Goal: Task Accomplishment & Management: Complete application form

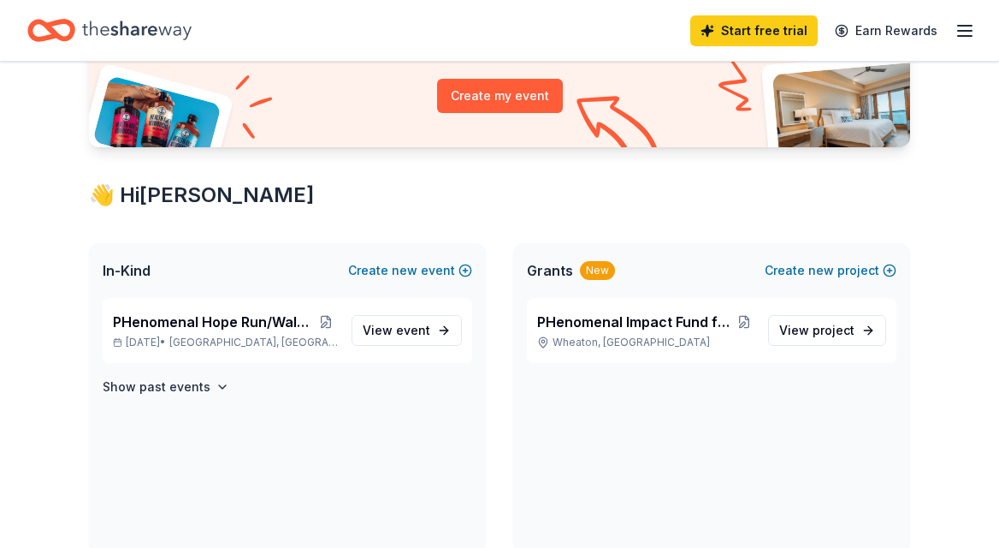
scroll to position [221, 0]
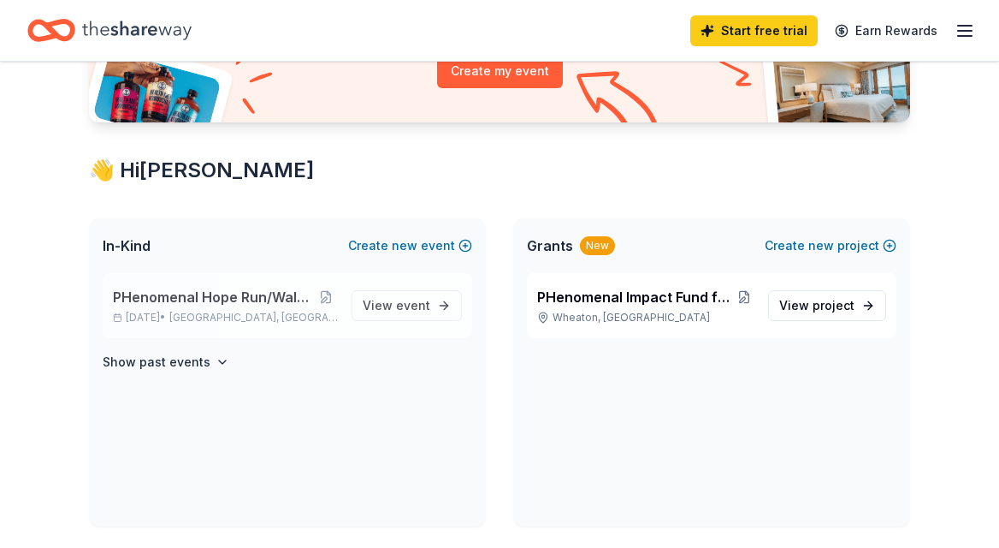
click at [269, 293] on span "PHenomenal Hope Run/Walk- New Mexico" at bounding box center [213, 297] width 200 height 21
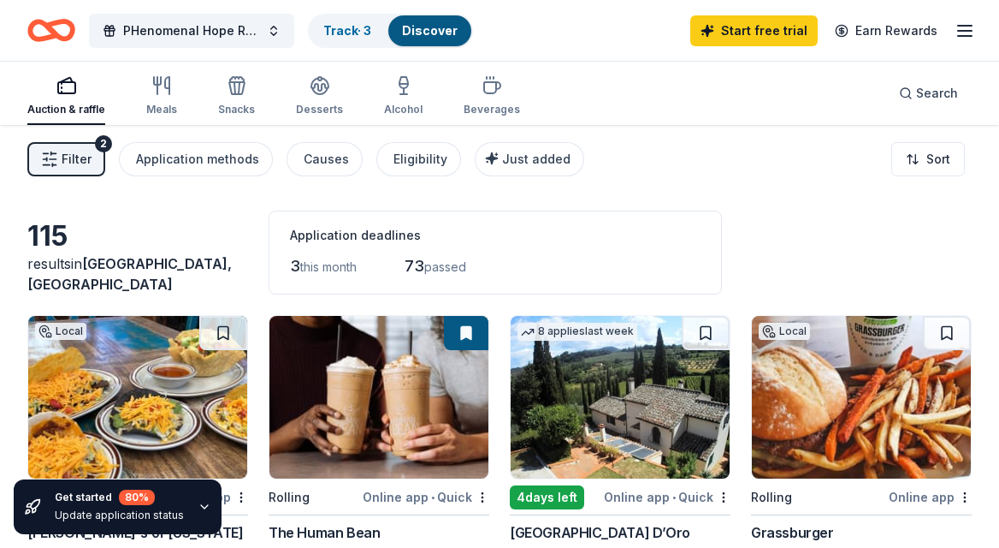
click at [961, 29] on icon "button" at bounding box center [965, 31] width 21 height 21
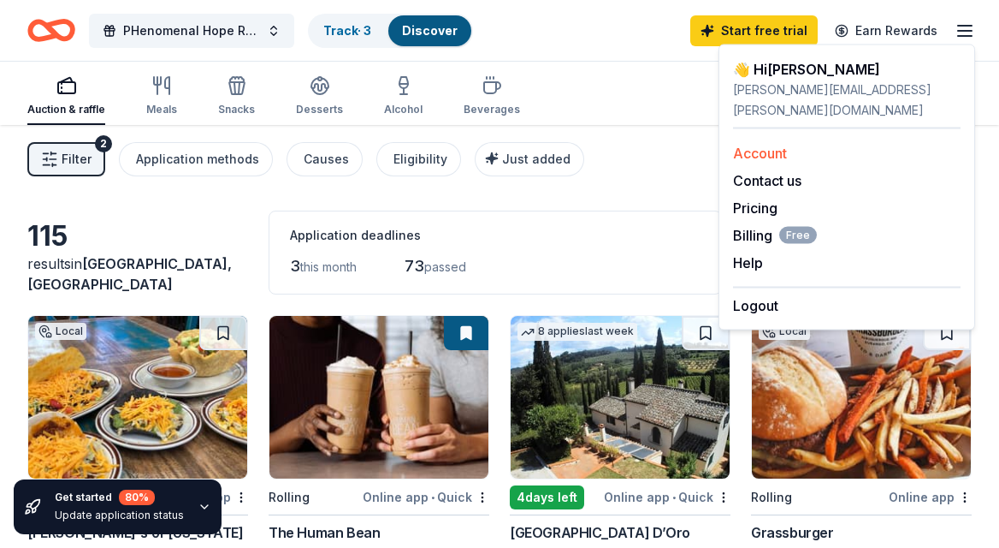
click at [769, 145] on link "Account" at bounding box center [760, 153] width 54 height 17
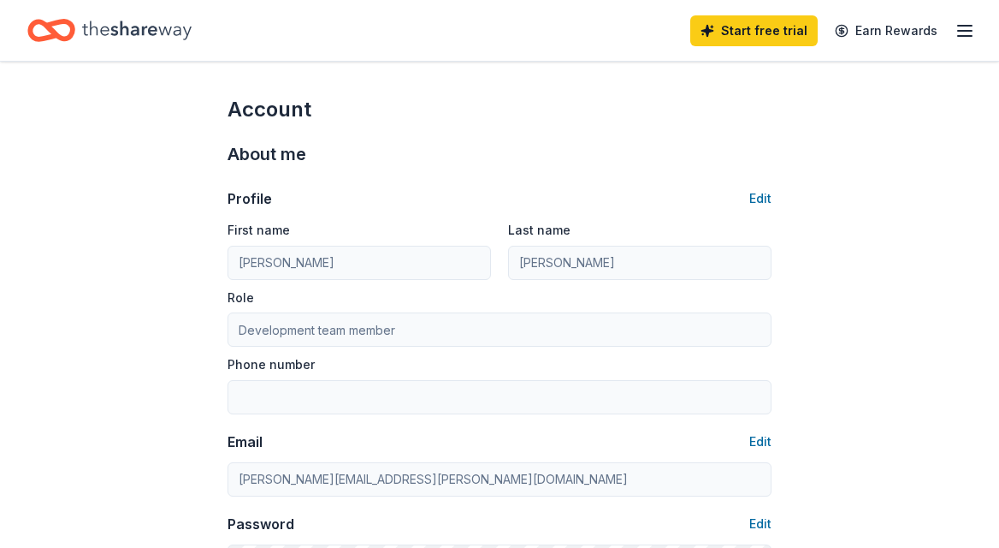
click at [966, 33] on icon "button" at bounding box center [965, 31] width 21 height 21
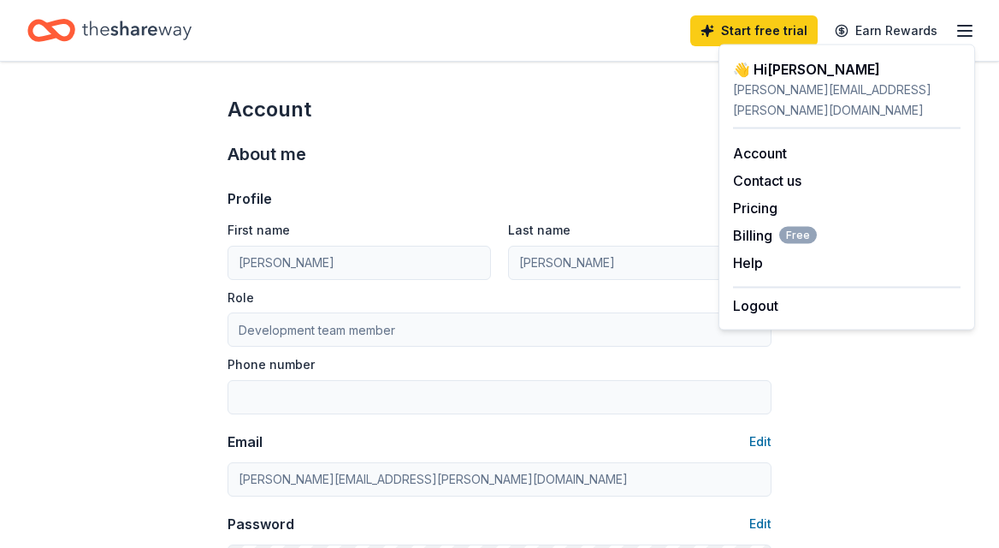
click at [787, 67] on div "👋 Hi Maggie" at bounding box center [847, 69] width 228 height 21
click at [163, 33] on icon "Home" at bounding box center [137, 30] width 110 height 35
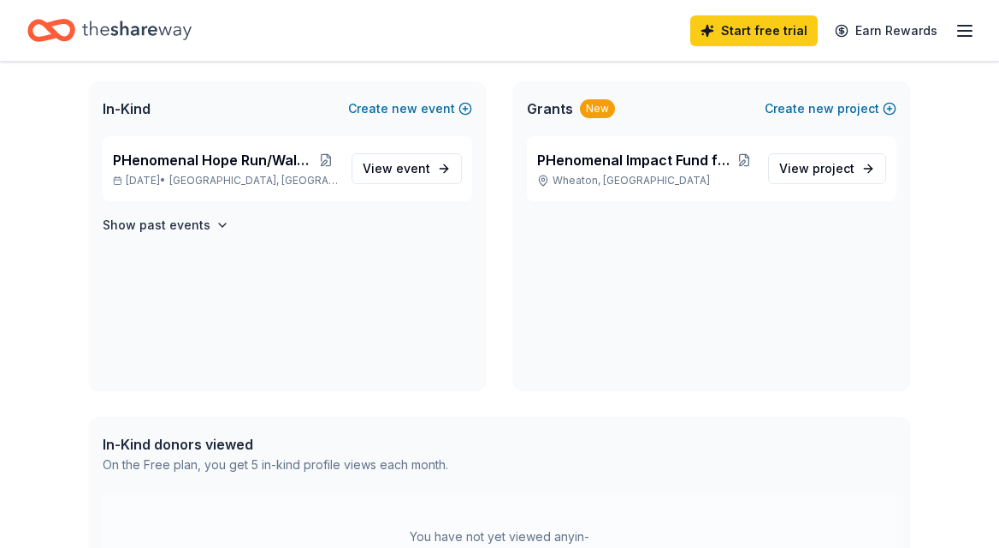
scroll to position [359, 0]
click at [396, 163] on span "View event" at bounding box center [397, 167] width 68 height 21
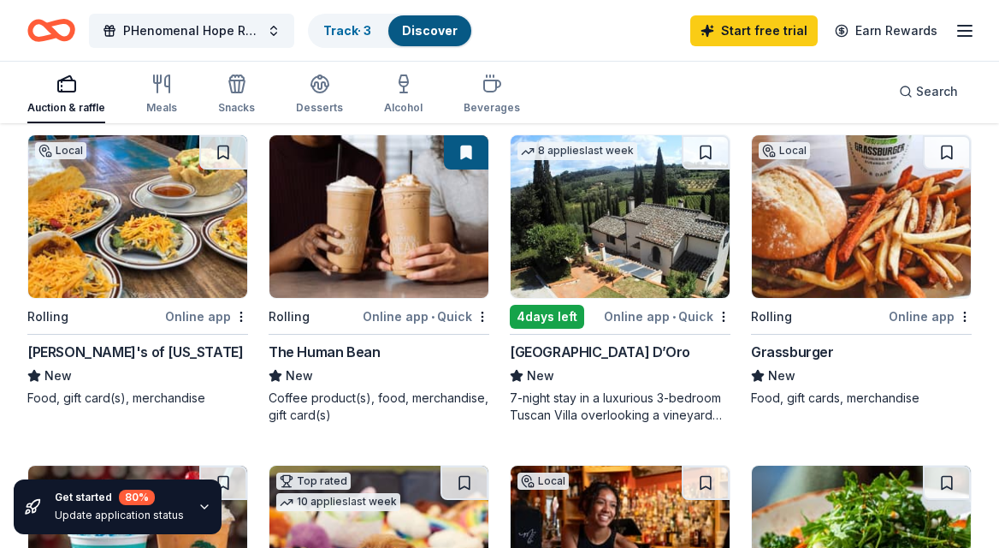
scroll to position [189, 0]
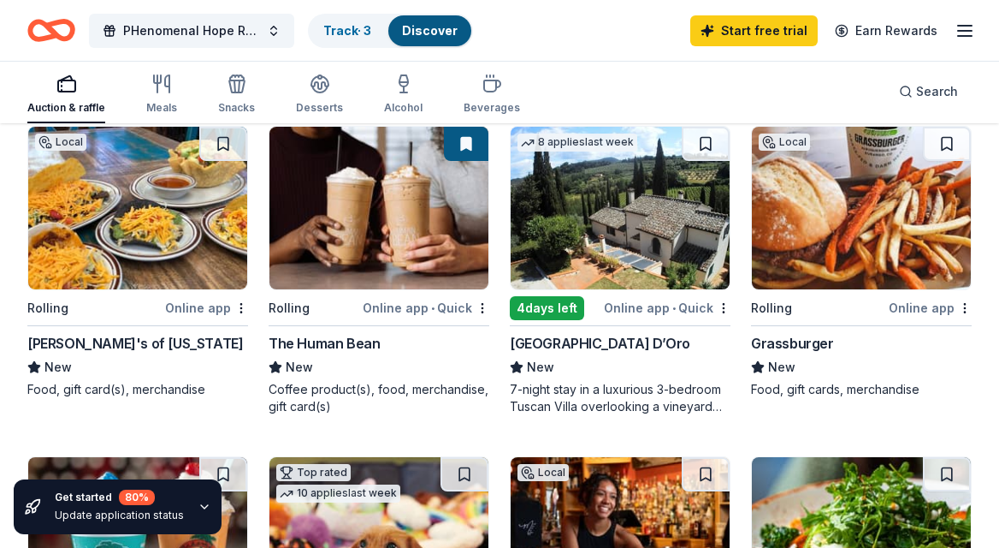
click at [363, 176] on img at bounding box center [379, 208] width 219 height 163
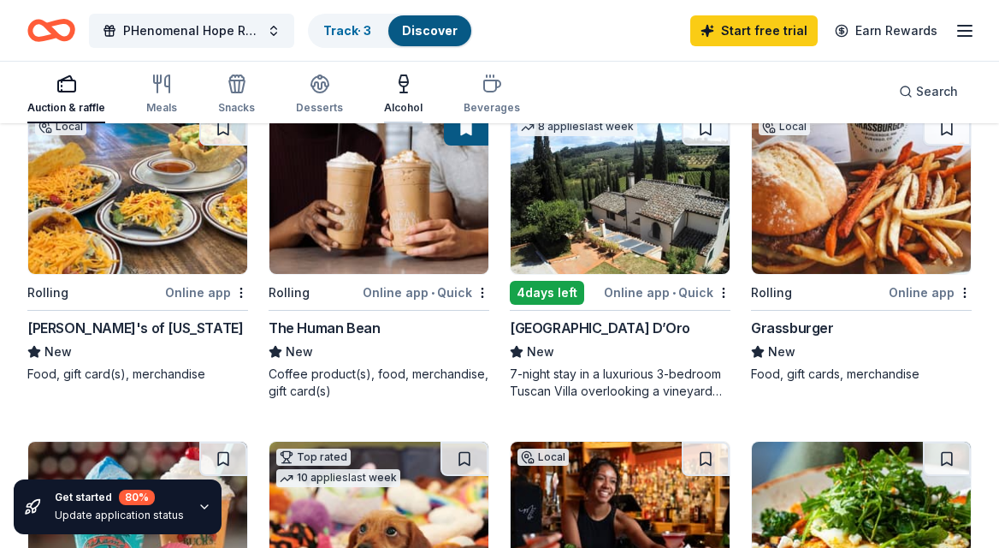
scroll to position [0, 0]
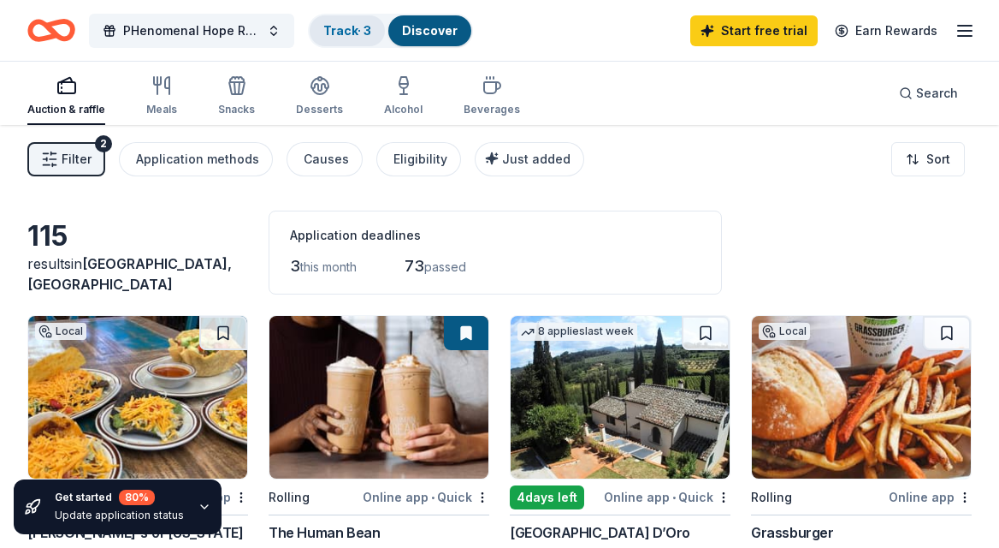
click at [359, 35] on link "Track · 3" at bounding box center [347, 30] width 48 height 15
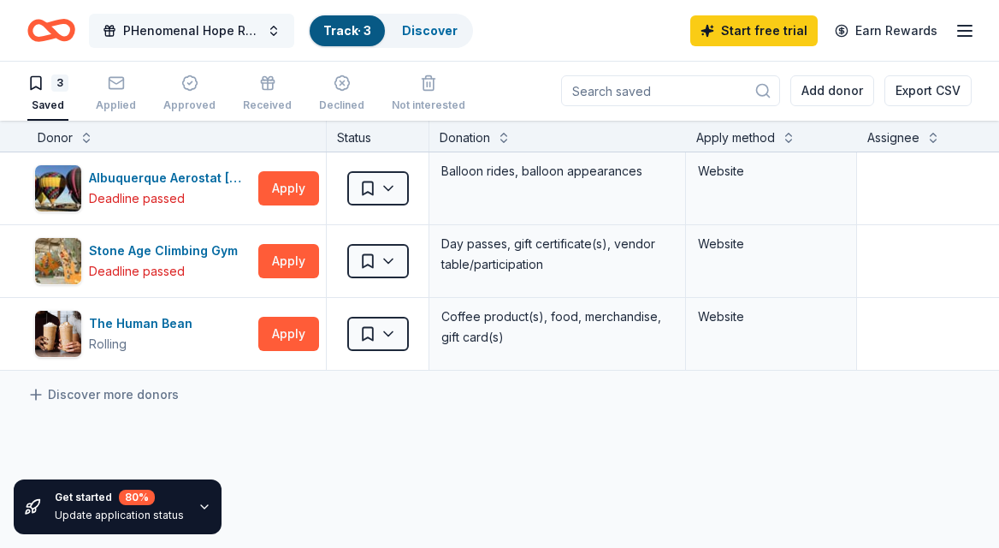
click at [231, 33] on span "PHenomenal Hope Run/Walk- New Mexico" at bounding box center [191, 31] width 137 height 21
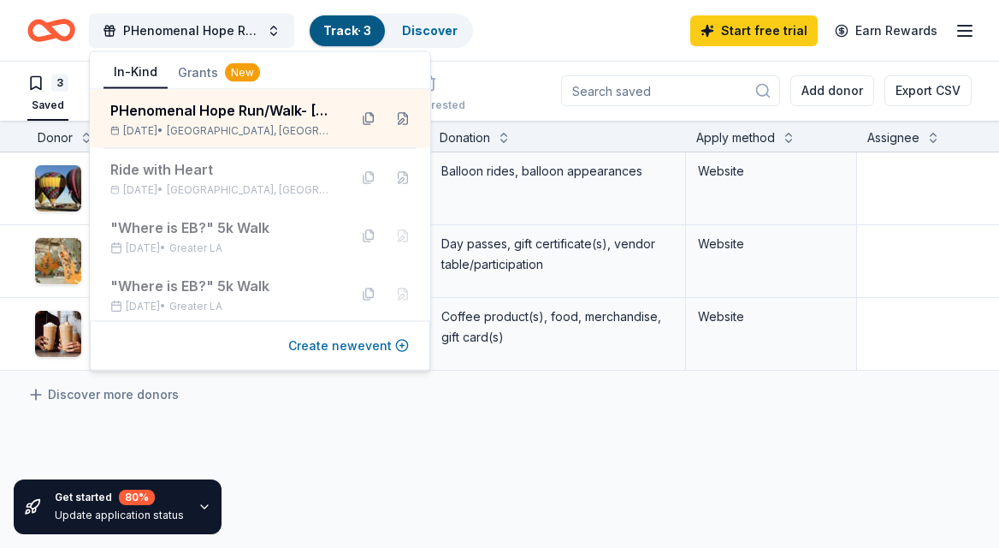
click at [341, 341] on button "Create new event" at bounding box center [348, 345] width 121 height 21
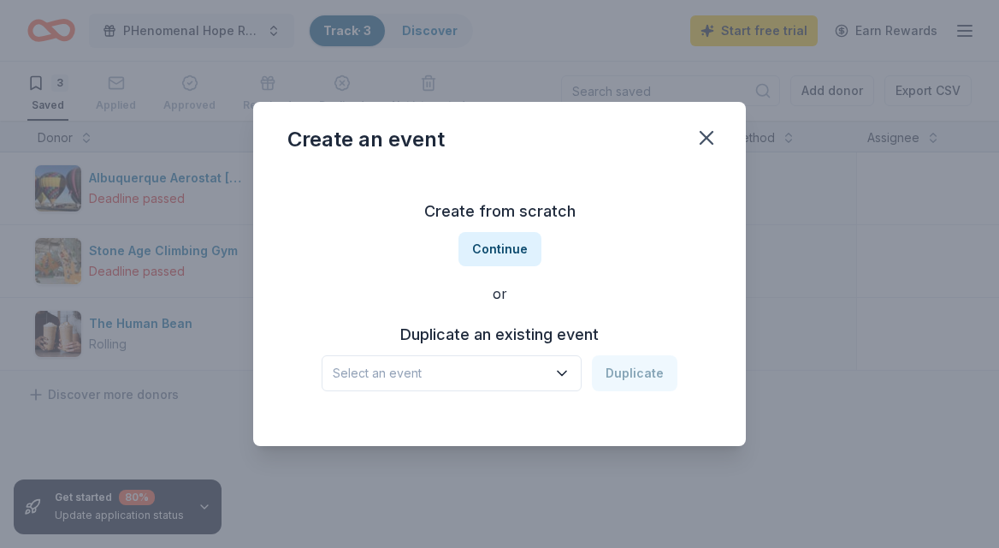
click at [441, 377] on span "Select an event" at bounding box center [440, 373] width 214 height 21
click at [489, 258] on button "Continue" at bounding box center [500, 249] width 83 height 34
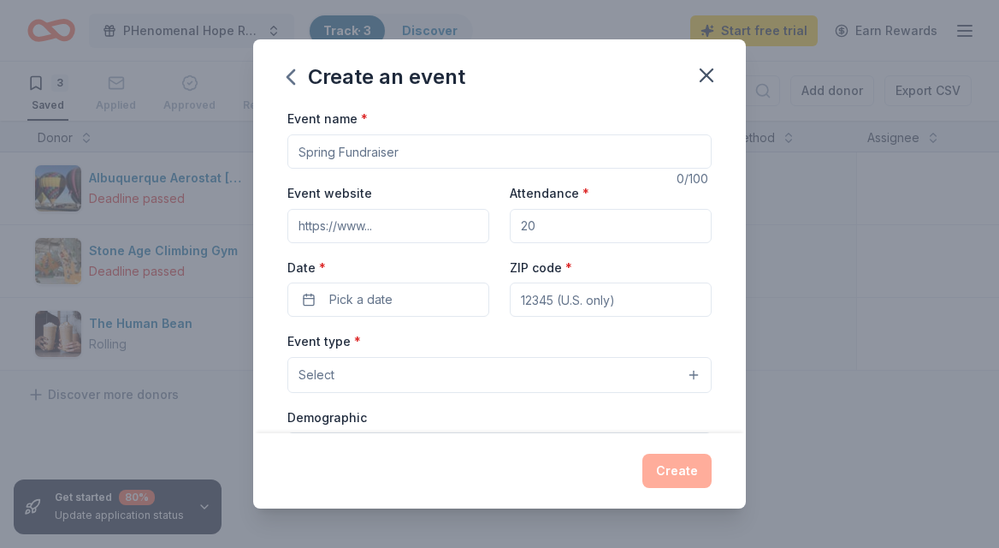
click at [425, 146] on input "Event name *" at bounding box center [499, 151] width 424 height 34
type input "PHenomenal Hope Walk [US_STATE]"
click at [370, 229] on input "Event website" at bounding box center [388, 226] width 202 height 34
type input "www.phwalknc.org"
click at [548, 224] on input "Attendance *" at bounding box center [611, 226] width 202 height 34
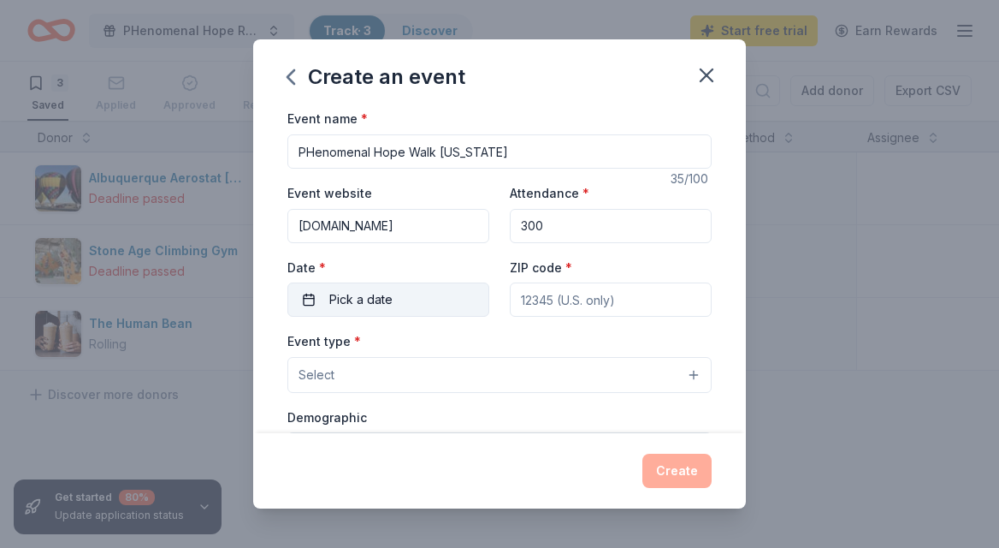
type input "300"
click at [430, 289] on button "Pick a date" at bounding box center [388, 299] width 202 height 34
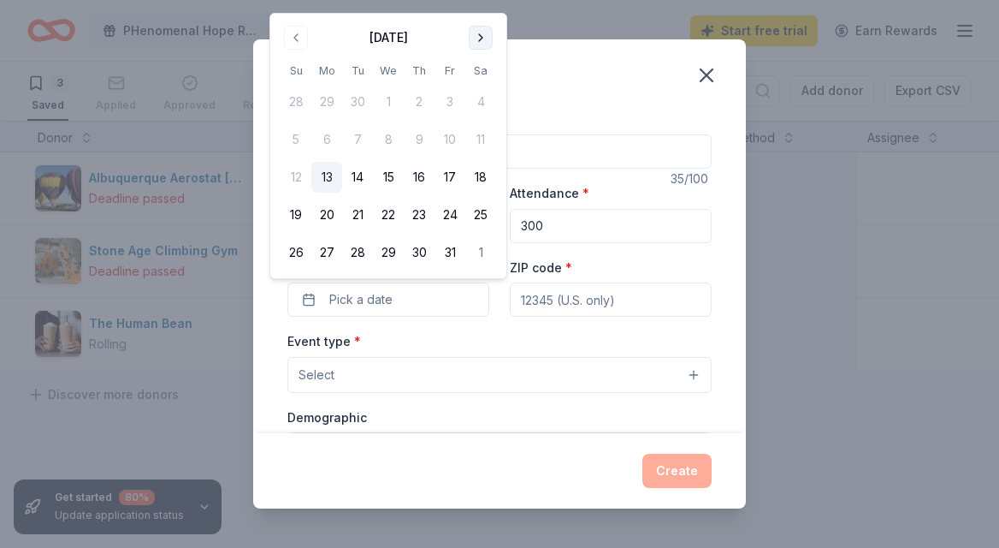
click at [487, 36] on button "Go to next month" at bounding box center [481, 38] width 24 height 24
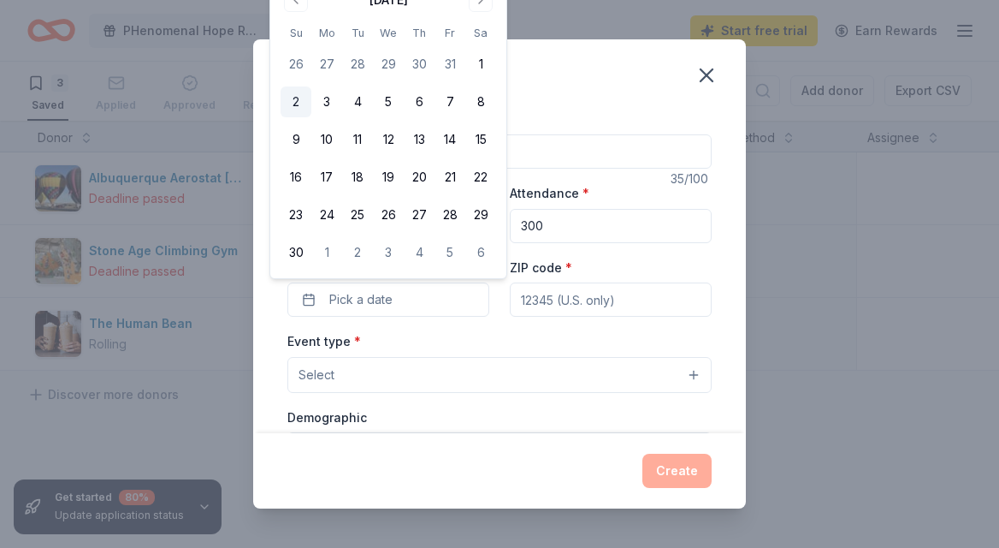
click at [291, 103] on button "2" at bounding box center [296, 101] width 31 height 31
click at [580, 301] on input "ZIP code *" at bounding box center [611, 299] width 202 height 34
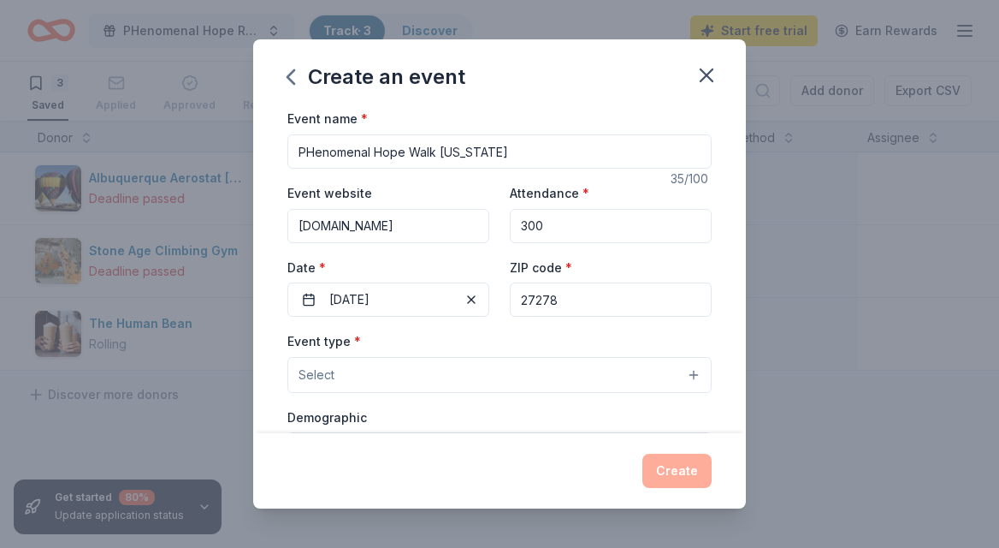
type input "27278"
click at [447, 381] on button "Select" at bounding box center [499, 375] width 424 height 36
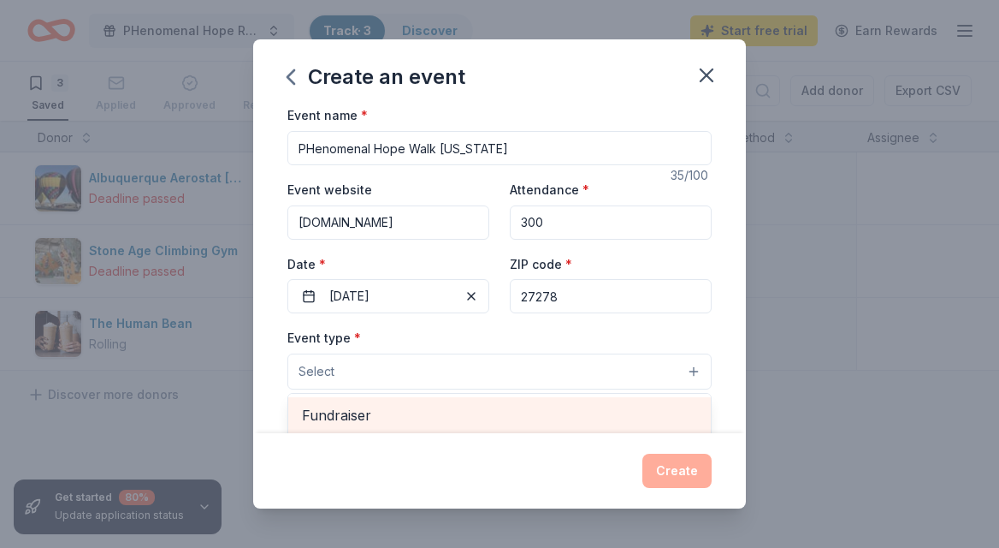
click at [440, 403] on div "Fundraiser" at bounding box center [499, 415] width 423 height 36
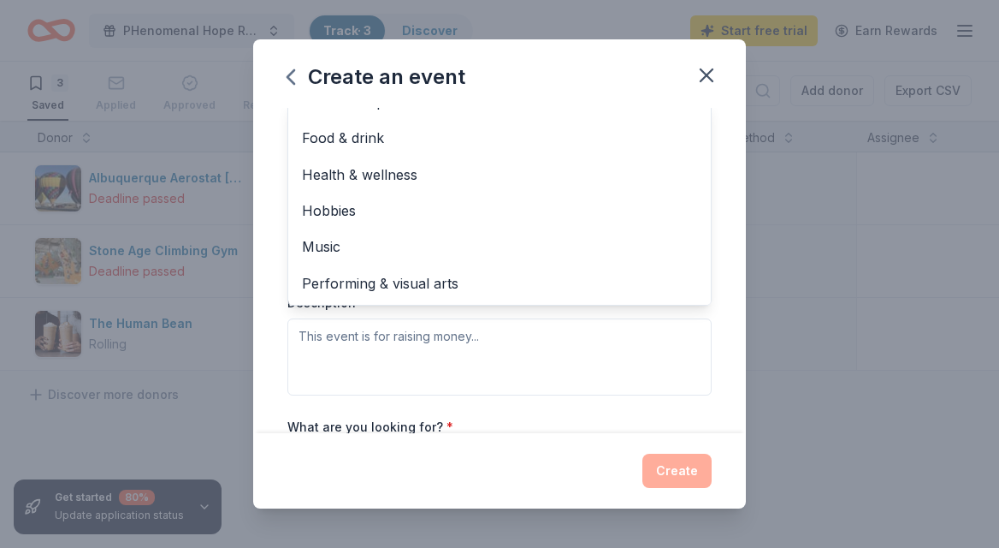
click at [429, 338] on div "Event type * Fundraiser Business & professional Food & drink Health & wellness …" at bounding box center [499, 214] width 424 height 362
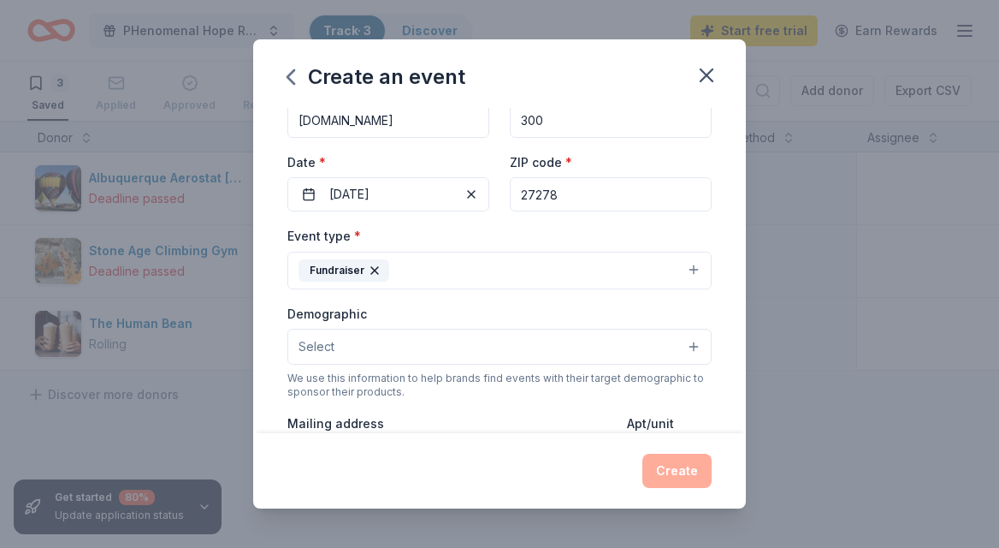
click at [380, 344] on button "Select" at bounding box center [499, 347] width 424 height 36
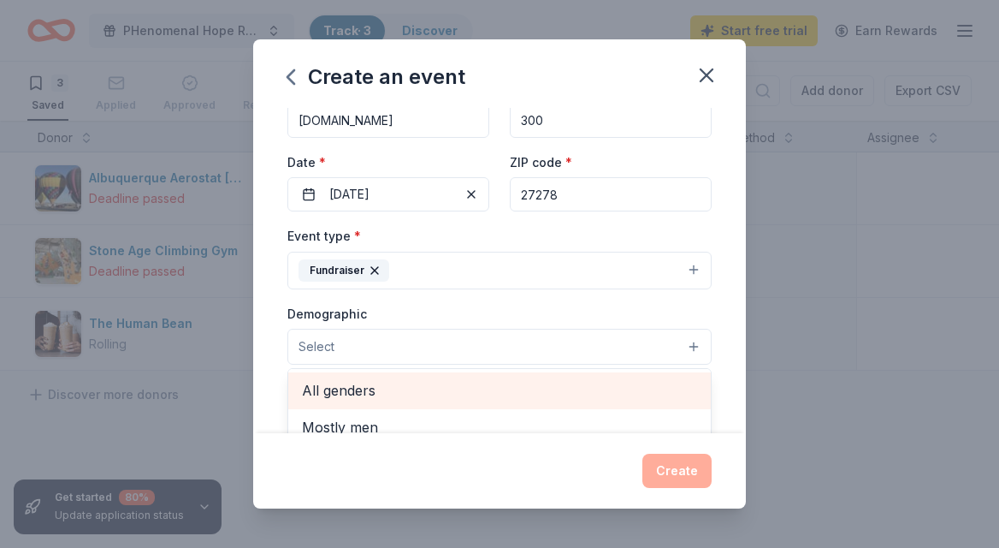
click at [364, 382] on span "All genders" at bounding box center [499, 390] width 395 height 22
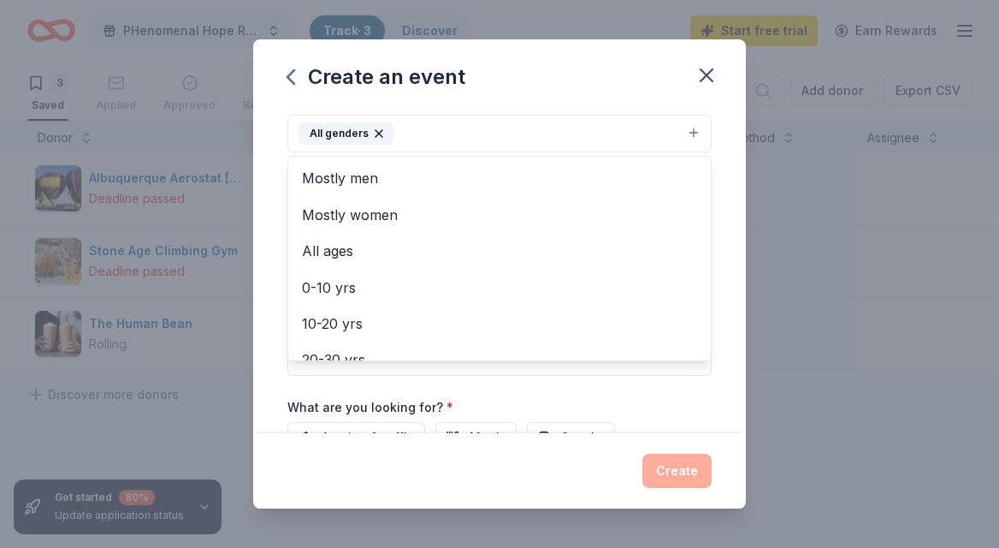
scroll to position [321, 0]
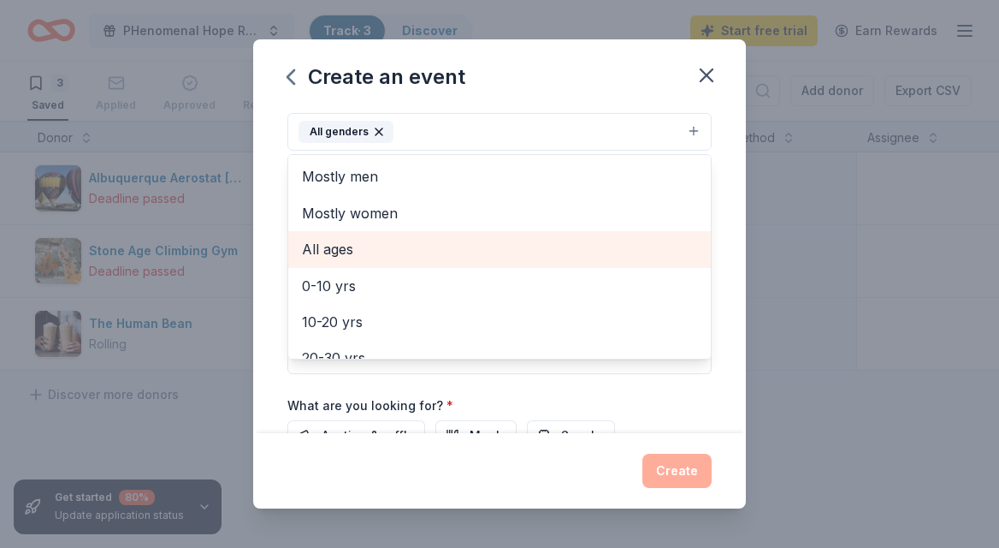
click at [352, 246] on span "All ages" at bounding box center [499, 249] width 395 height 22
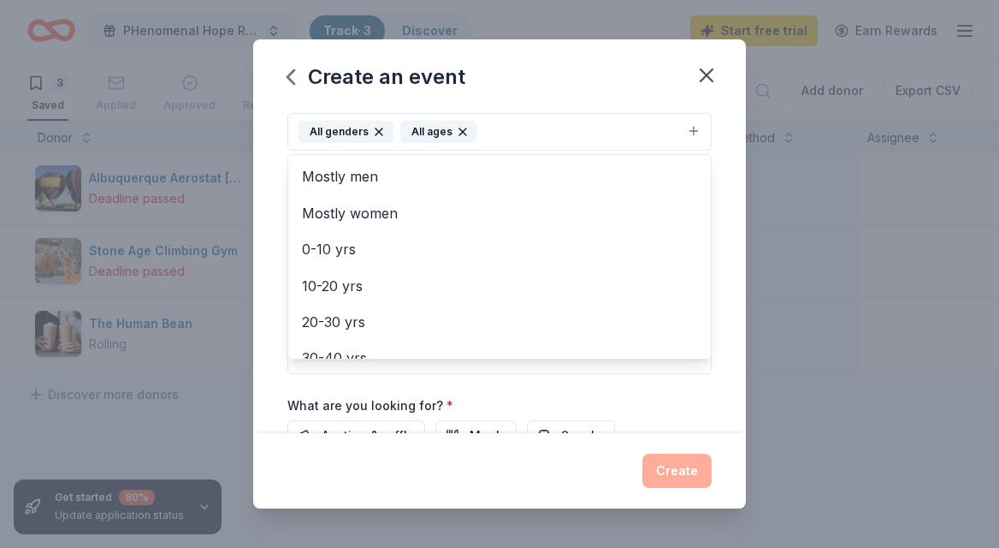
click at [264, 268] on div "Event name * PHenomenal Hope Walk North Carolina 35 /100 Event website www.phwa…" at bounding box center [499, 270] width 493 height 324
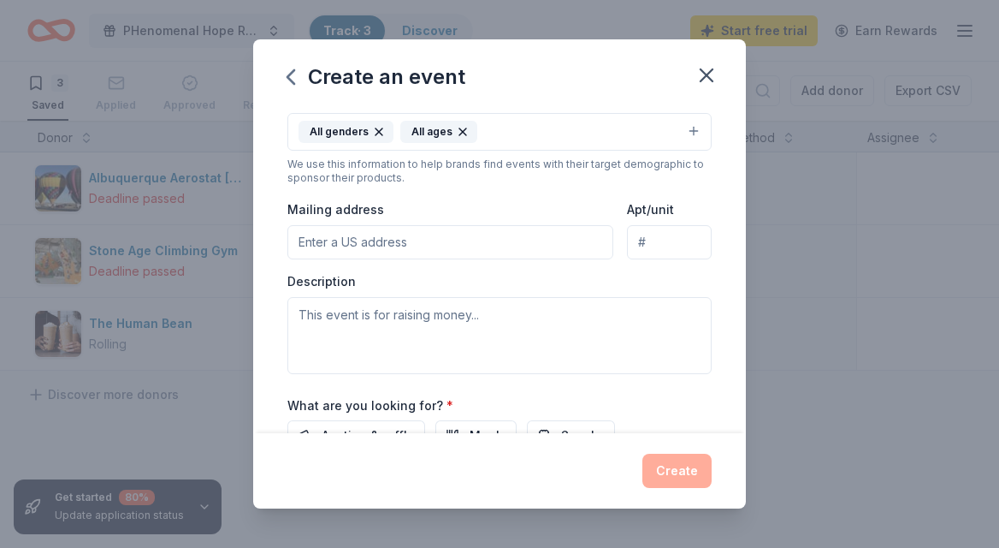
click at [400, 243] on input "Mailing address" at bounding box center [450, 242] width 326 height 34
type input "2206n Main Street, Wheaton, IL, 60189"
click at [693, 241] on input "Apt/unit" at bounding box center [669, 242] width 85 height 34
type input "141"
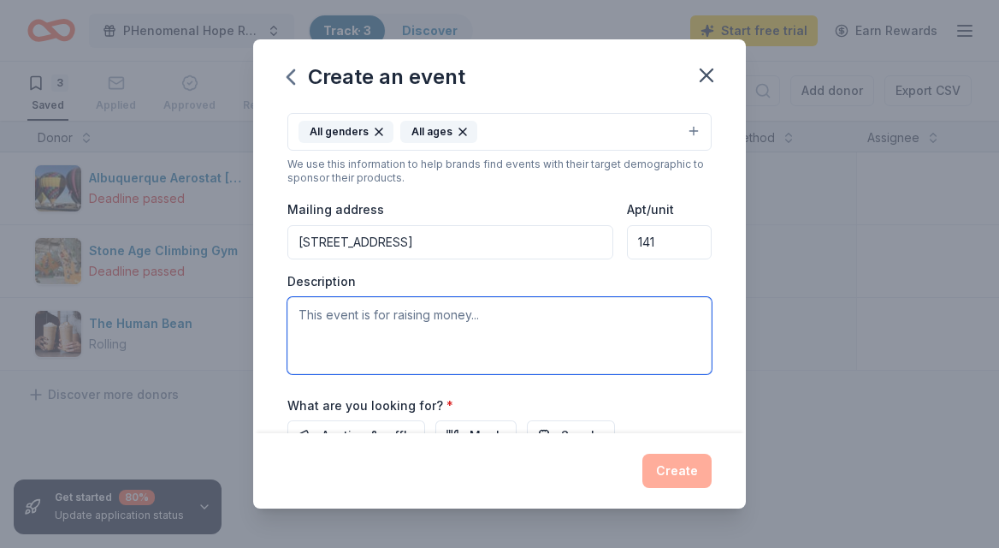
click at [495, 337] on textarea at bounding box center [499, 335] width 424 height 77
click at [424, 322] on textarea at bounding box center [499, 335] width 424 height 77
paste textarea "The [MEDICAL_DATA] community is coming together with Team PHenomenal Hope to ra…"
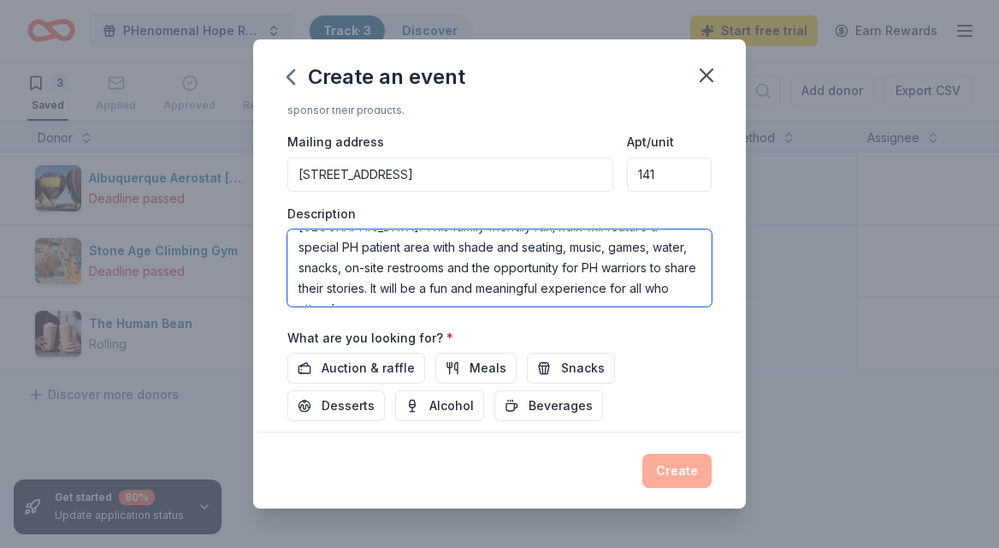
scroll to position [396, 0]
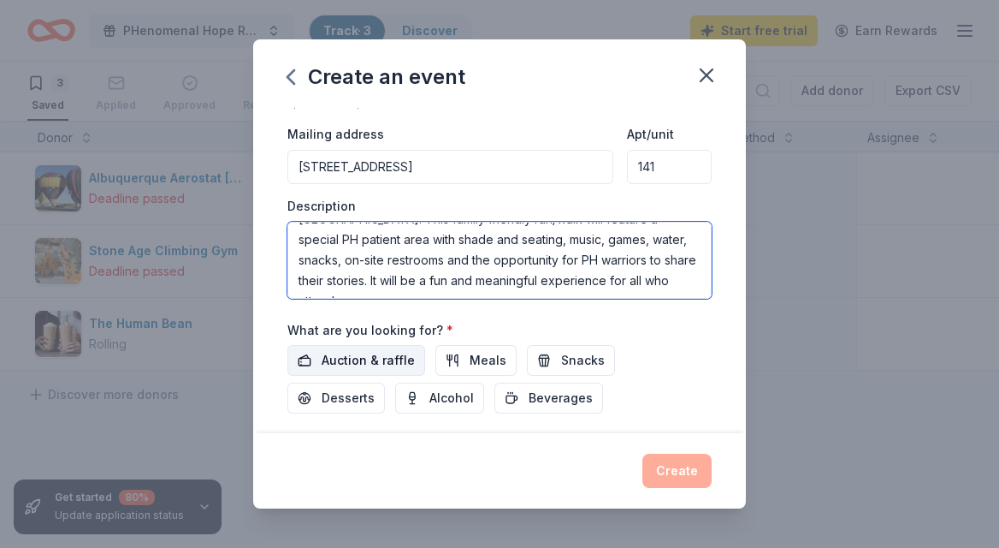
type textarea "The [MEDICAL_DATA] community is coming together with Team PHenomenal Hope to ra…"
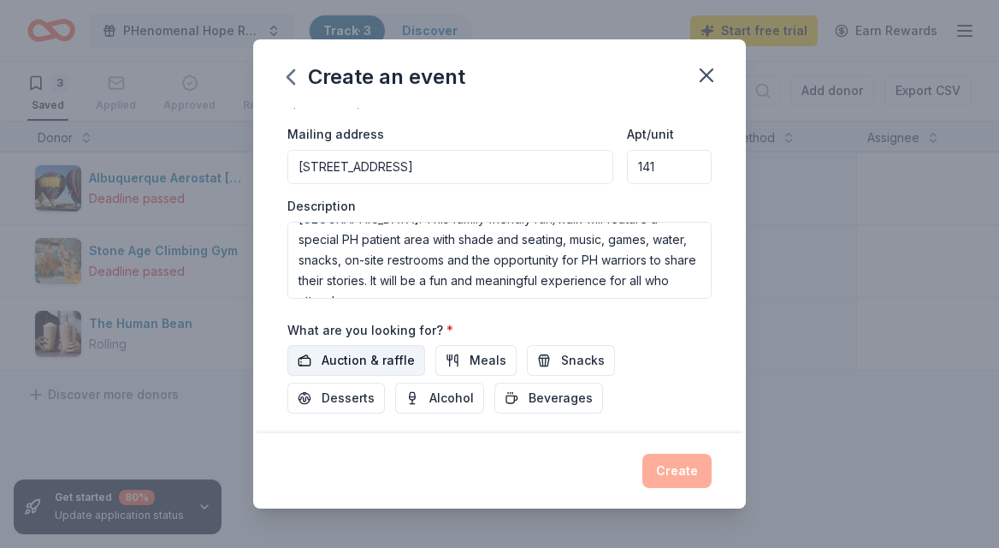
click at [373, 356] on span "Auction & raffle" at bounding box center [368, 360] width 93 height 21
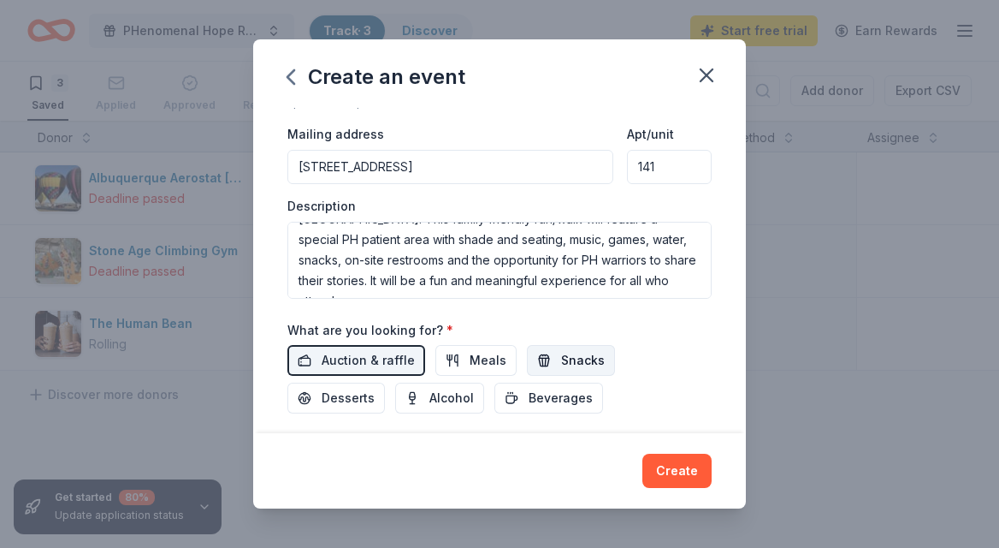
click at [571, 356] on span "Snacks" at bounding box center [583, 360] width 44 height 21
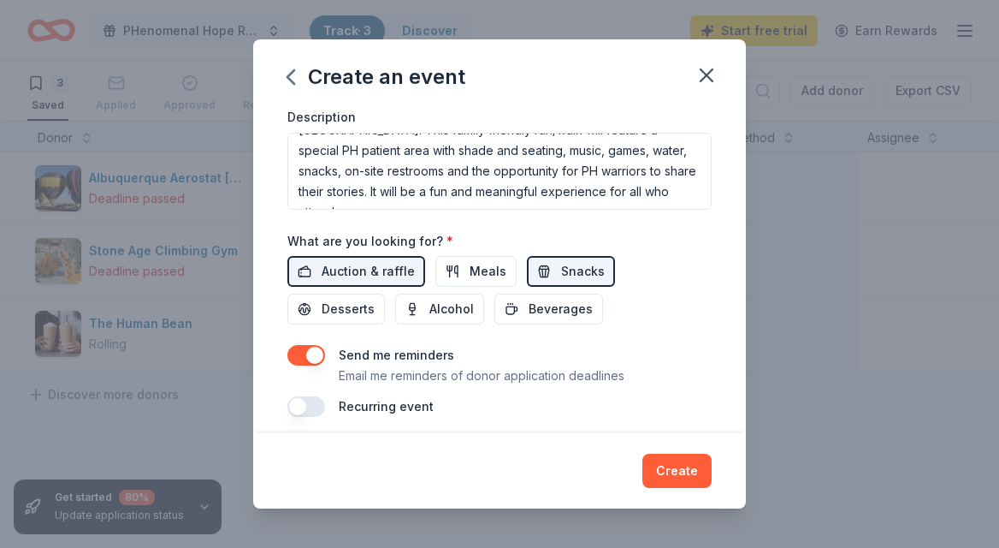
scroll to position [496, 0]
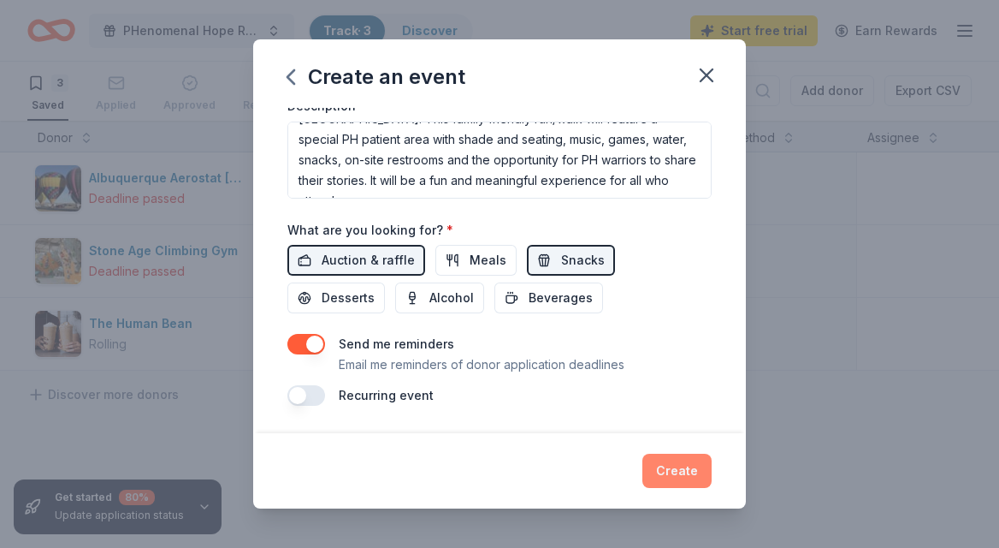
click at [674, 465] on button "Create" at bounding box center [677, 470] width 69 height 34
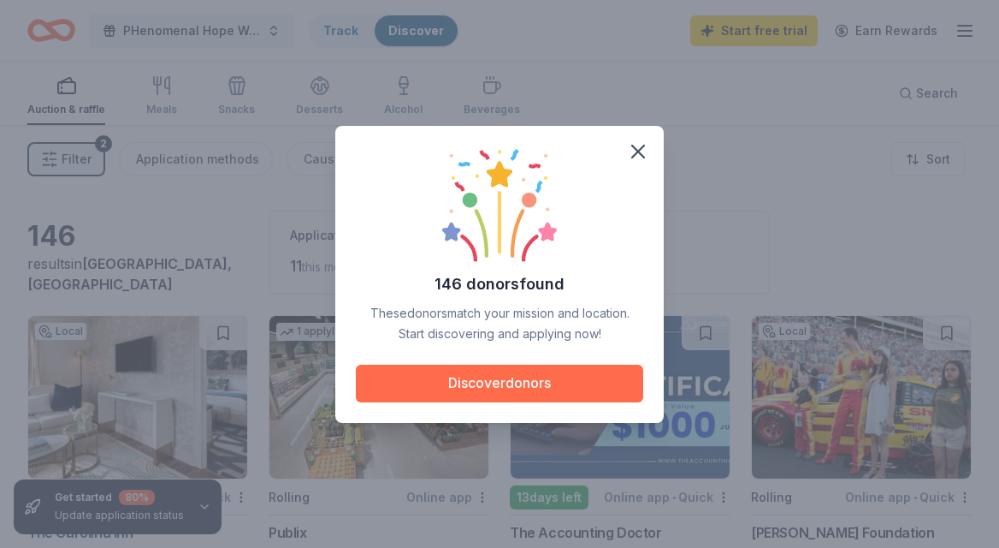
click at [534, 385] on button "Discover donors" at bounding box center [499, 383] width 287 height 38
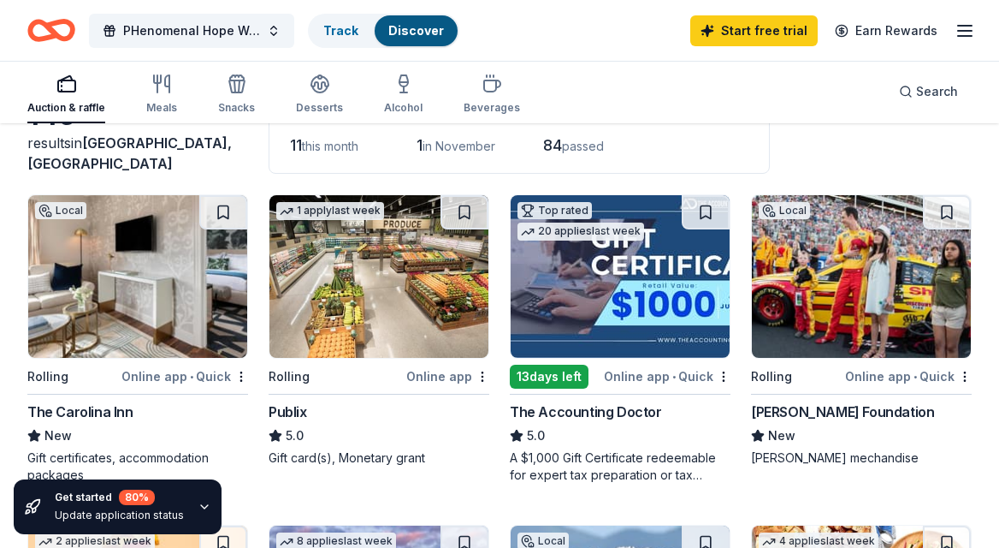
scroll to position [118, 0]
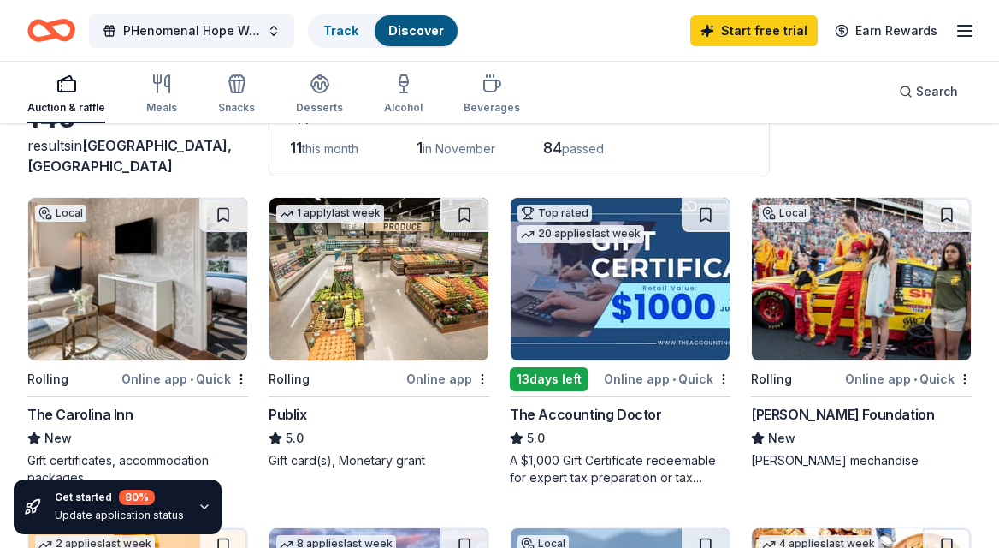
click at [134, 281] on img at bounding box center [137, 279] width 219 height 163
click at [397, 259] on img at bounding box center [379, 279] width 219 height 163
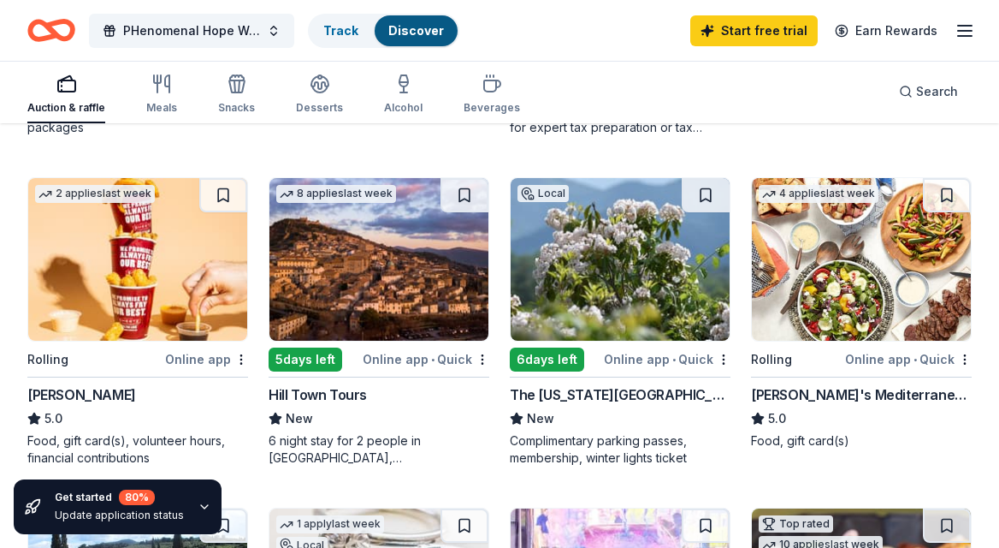
scroll to position [469, 0]
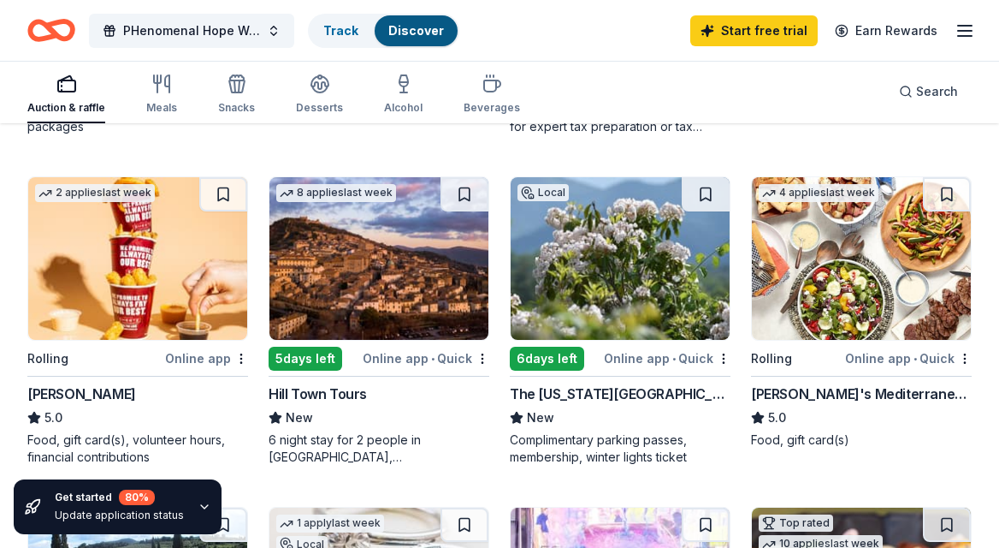
click at [614, 269] on img at bounding box center [620, 258] width 219 height 163
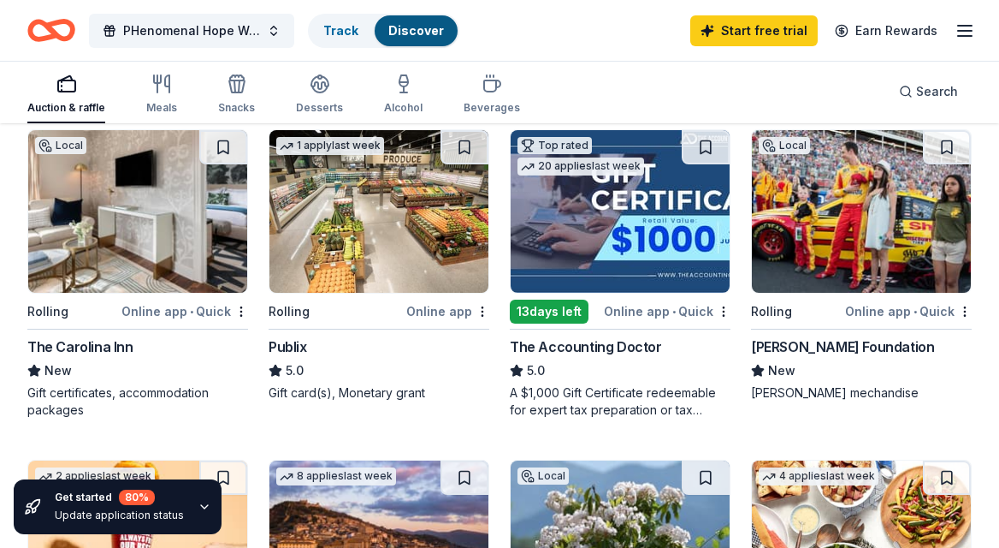
scroll to position [0, 0]
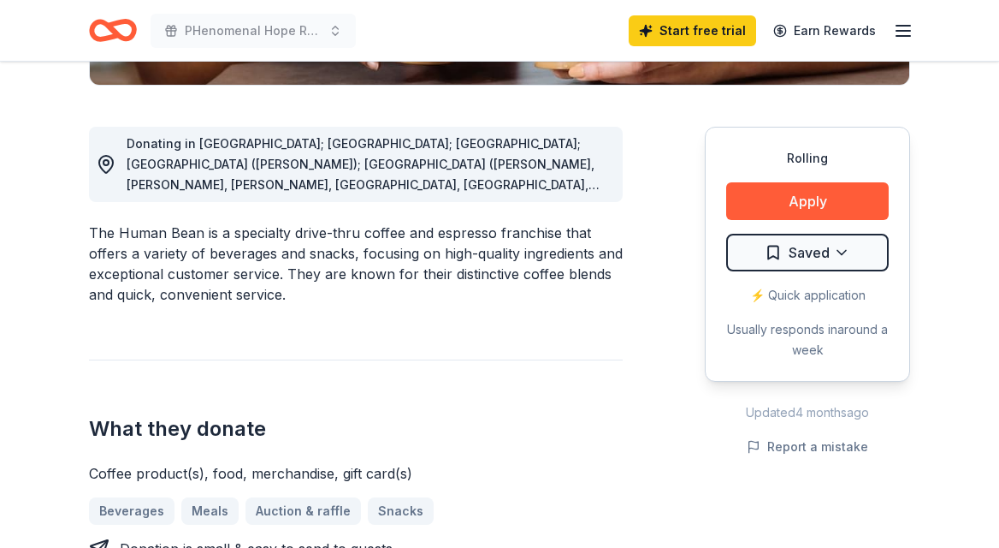
scroll to position [458, 0]
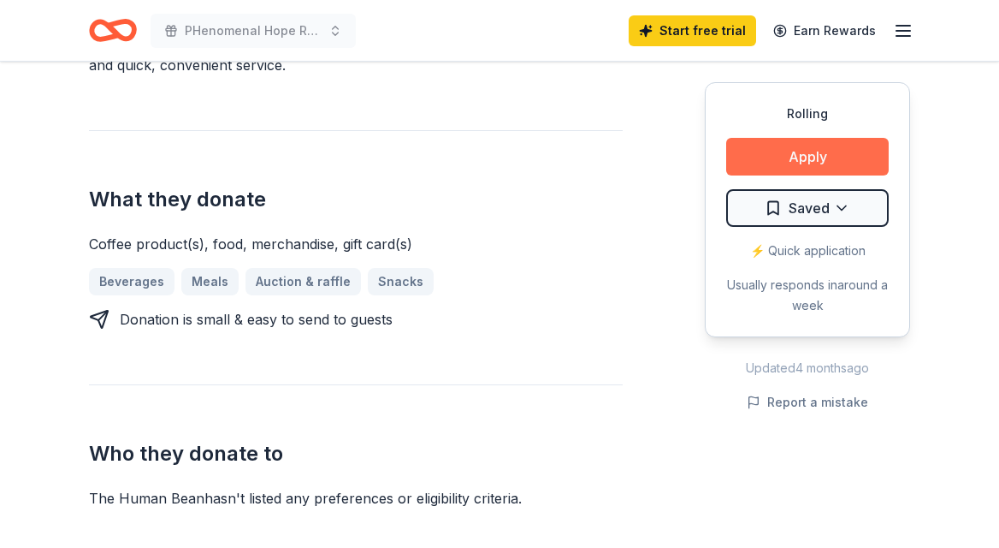
click at [839, 143] on button "Apply" at bounding box center [807, 157] width 163 height 38
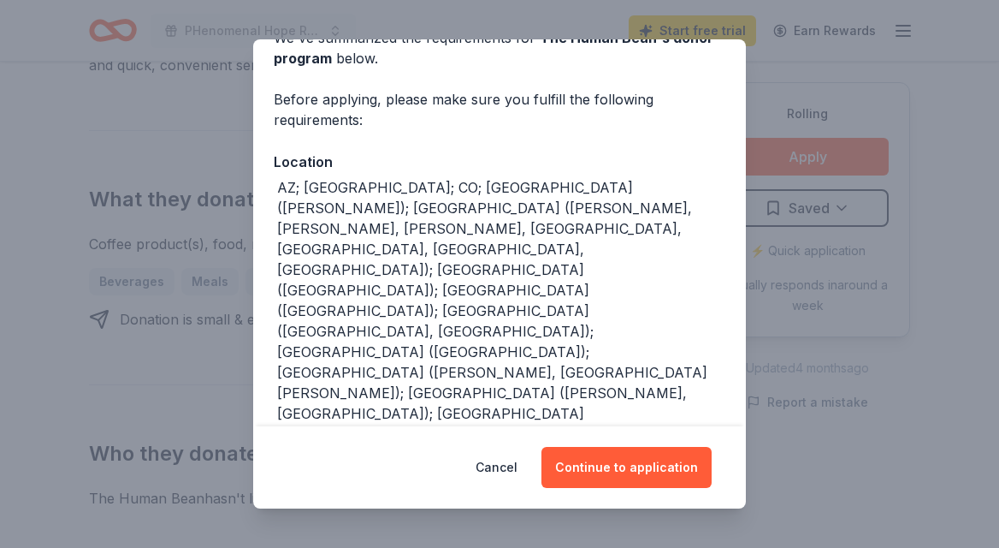
scroll to position [101, 0]
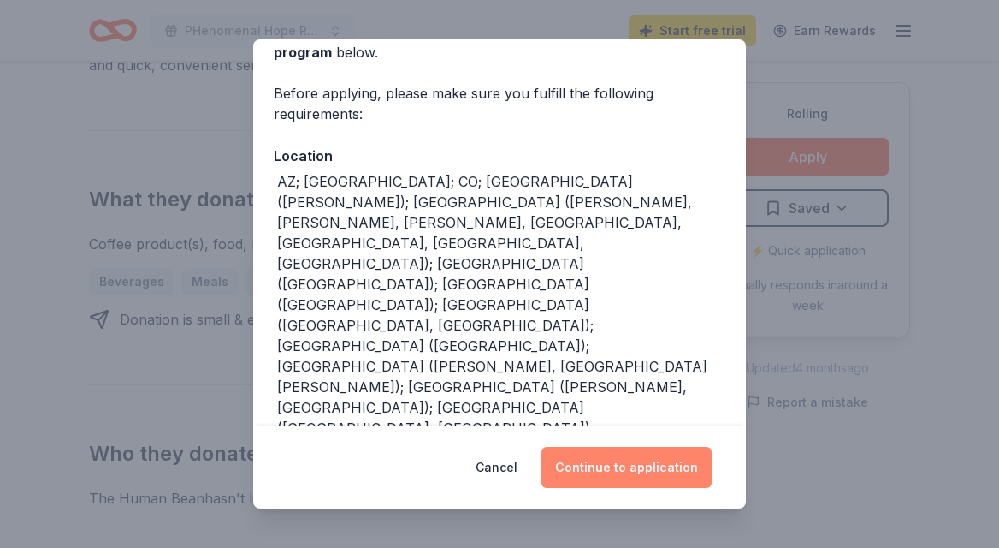
click at [632, 470] on button "Continue to application" at bounding box center [627, 467] width 170 height 41
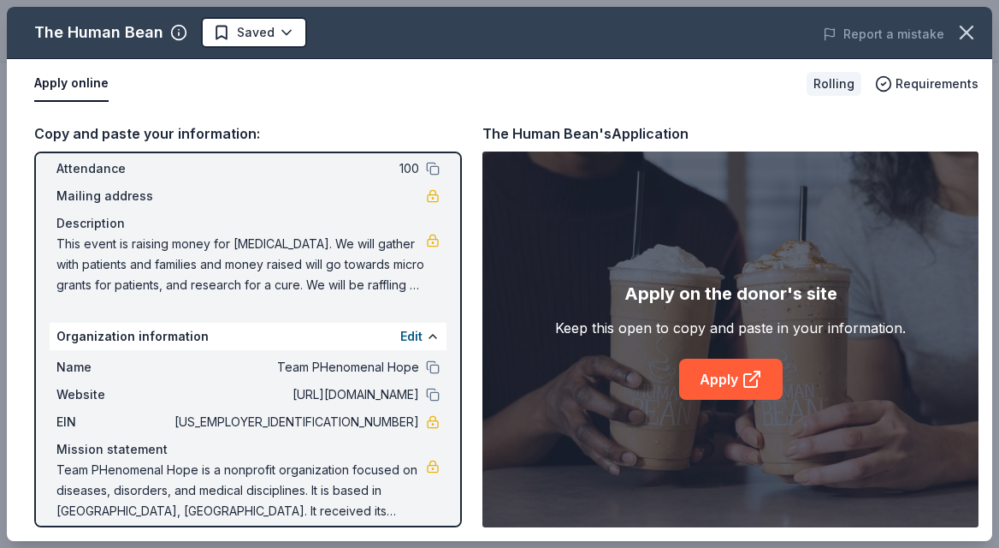
scroll to position [106, 0]
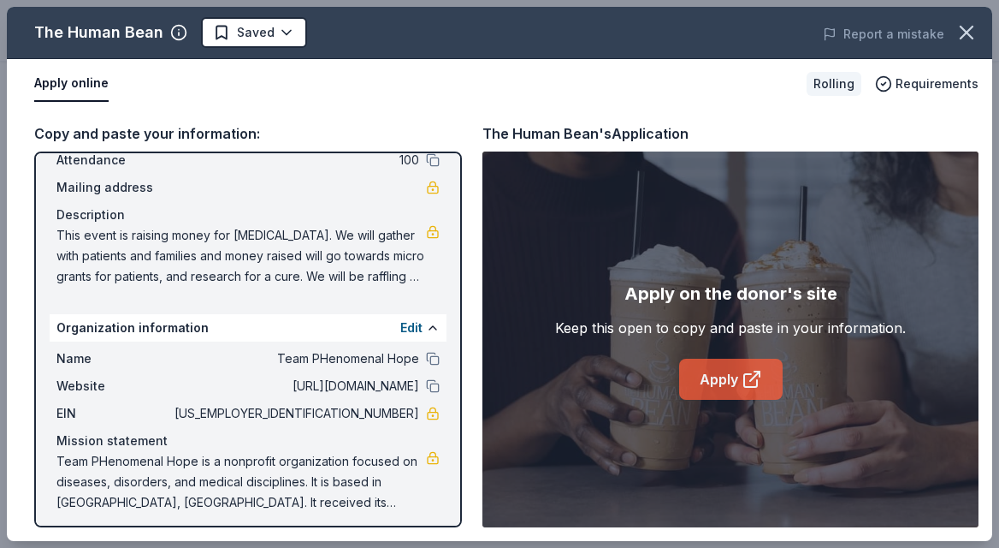
click at [743, 387] on icon at bounding box center [752, 379] width 21 height 21
drag, startPoint x: 54, startPoint y: 234, endPoint x: 309, endPoint y: 270, distance: 257.5
click at [309, 270] on div "Name PHenomenal Hope Run/Walk- New Mexico Date 10/18/25 Attendance 100 Mailing …" at bounding box center [248, 190] width 397 height 205
click at [299, 260] on span "This event is raising money for pulmonary hypertension. We will gather with pat…" at bounding box center [241, 256] width 370 height 62
click at [964, 27] on icon "button" at bounding box center [967, 33] width 24 height 24
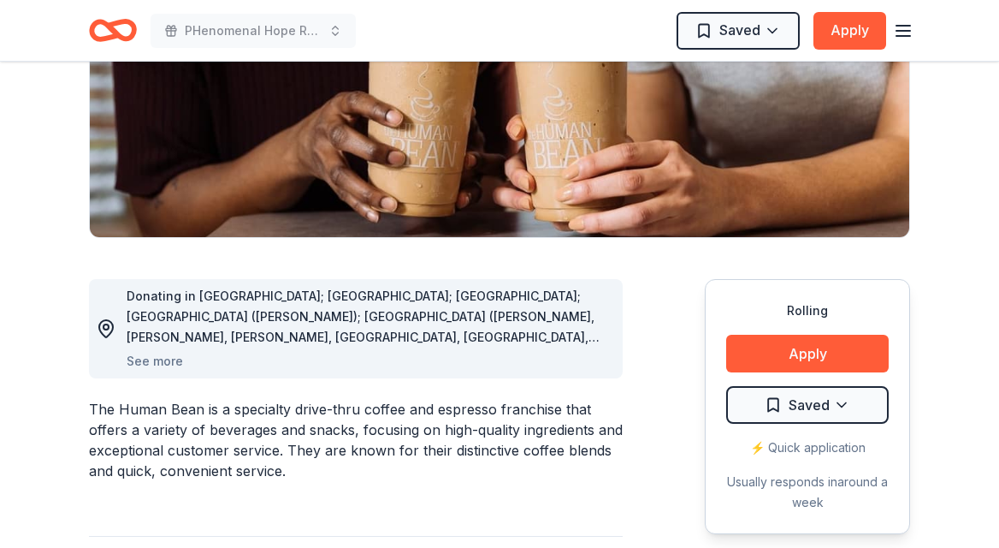
scroll to position [0, 0]
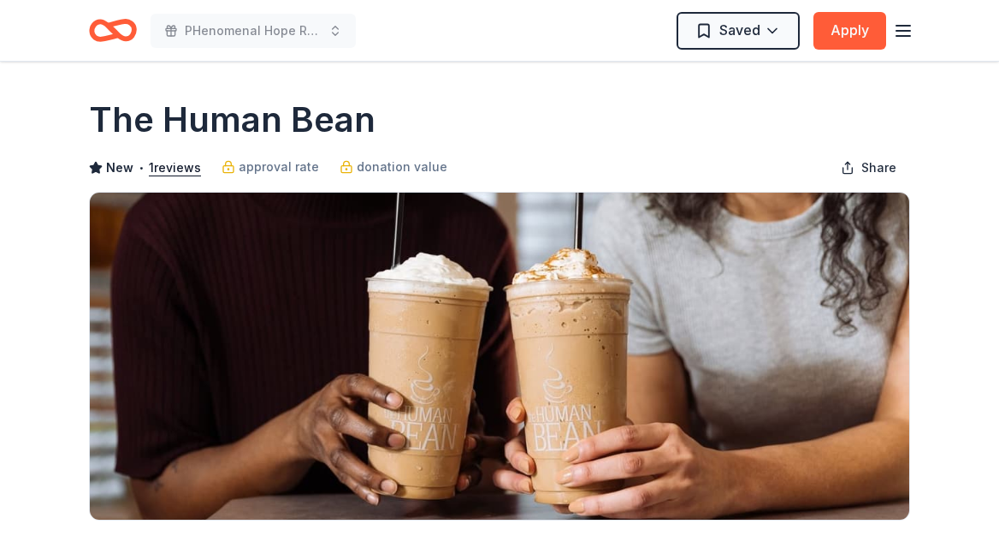
click at [900, 27] on icon "button" at bounding box center [903, 31] width 21 height 21
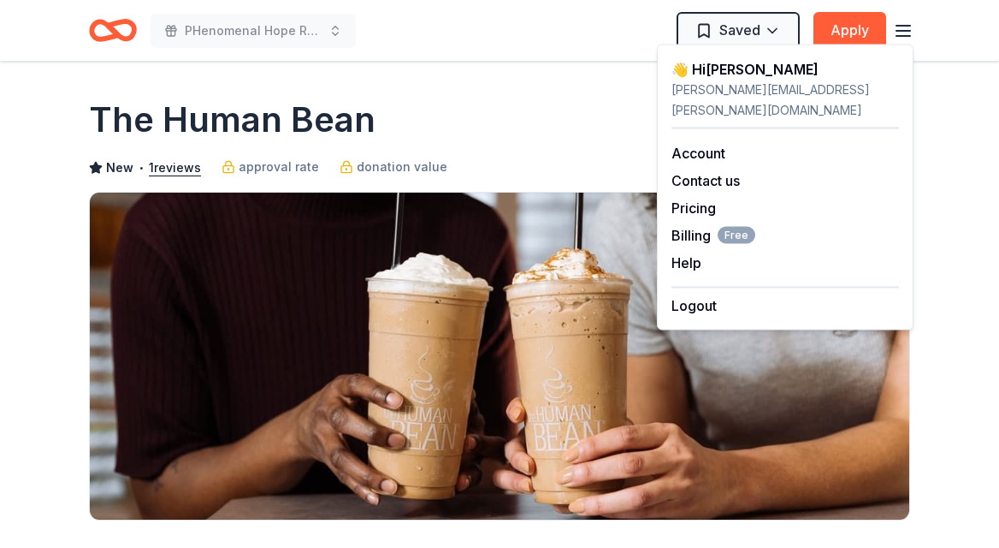
click at [900, 27] on icon "button" at bounding box center [903, 31] width 21 height 21
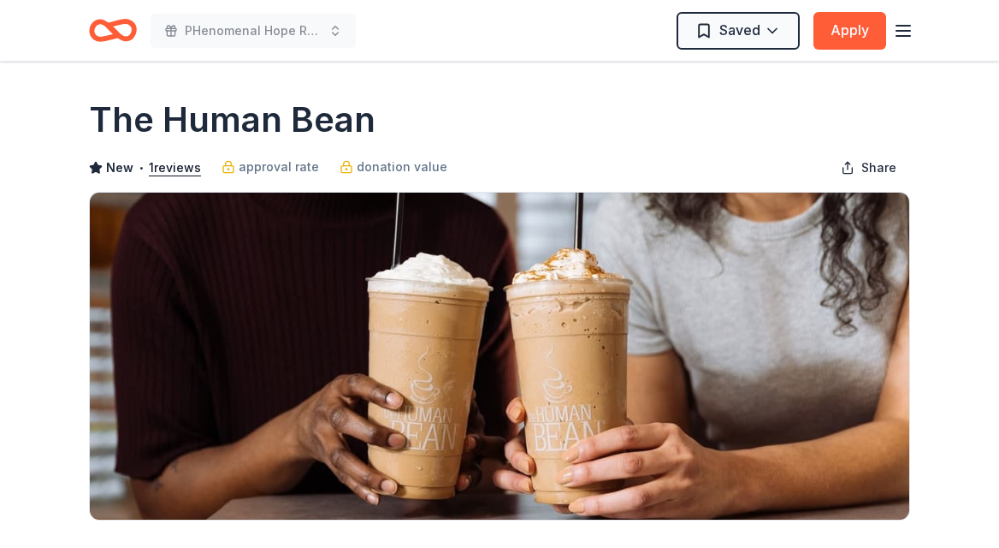
click at [107, 31] on icon "Home" at bounding box center [113, 30] width 48 height 40
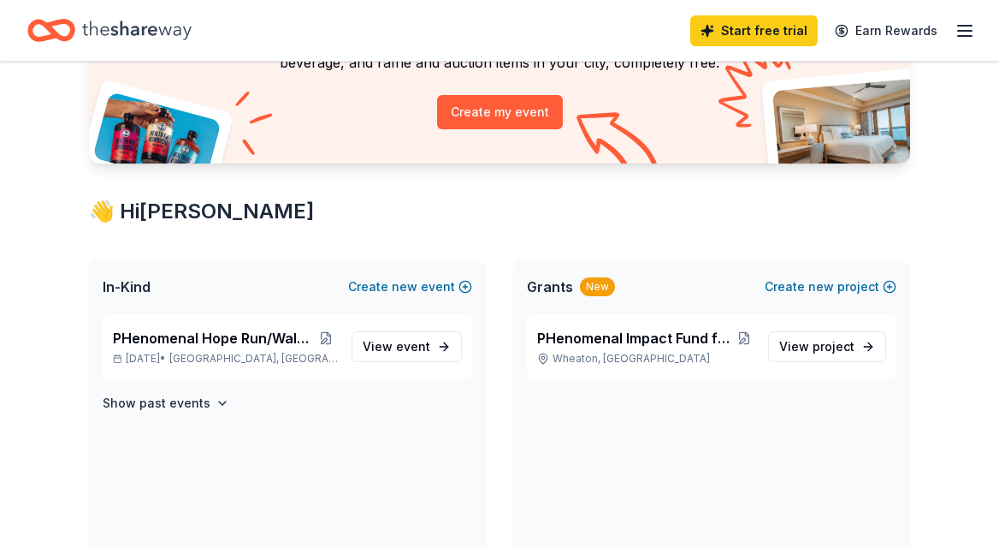
scroll to position [181, 0]
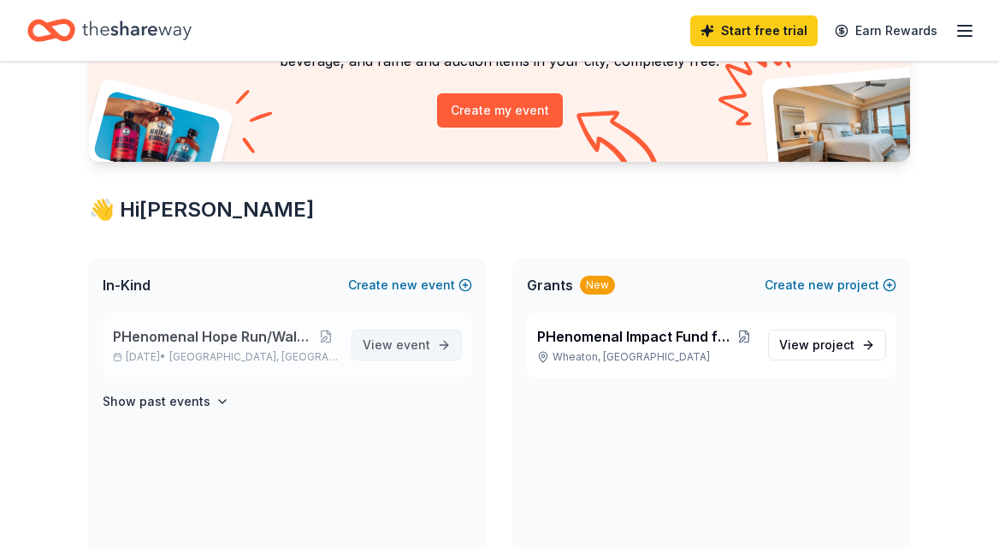
click at [431, 347] on link "View event" at bounding box center [407, 344] width 110 height 31
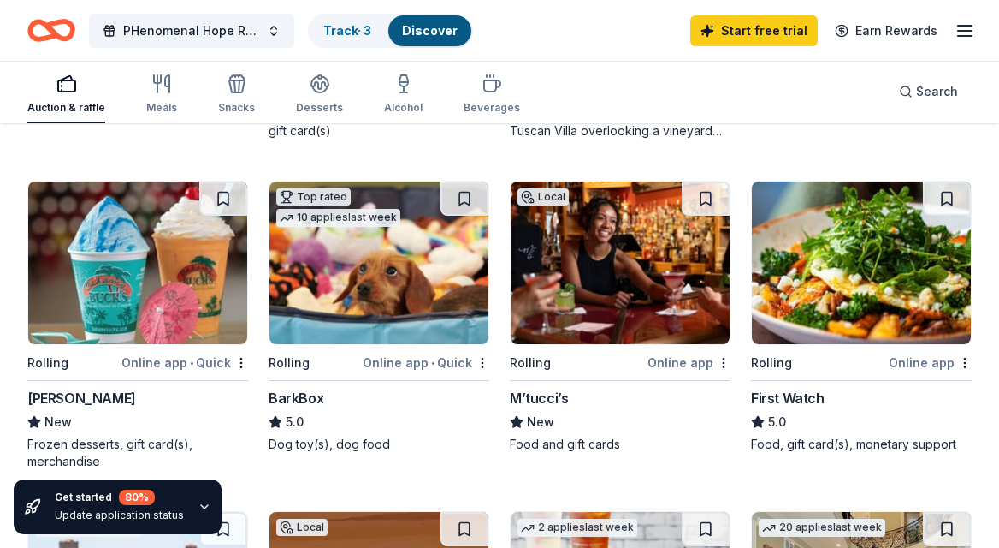
scroll to position [477, 0]
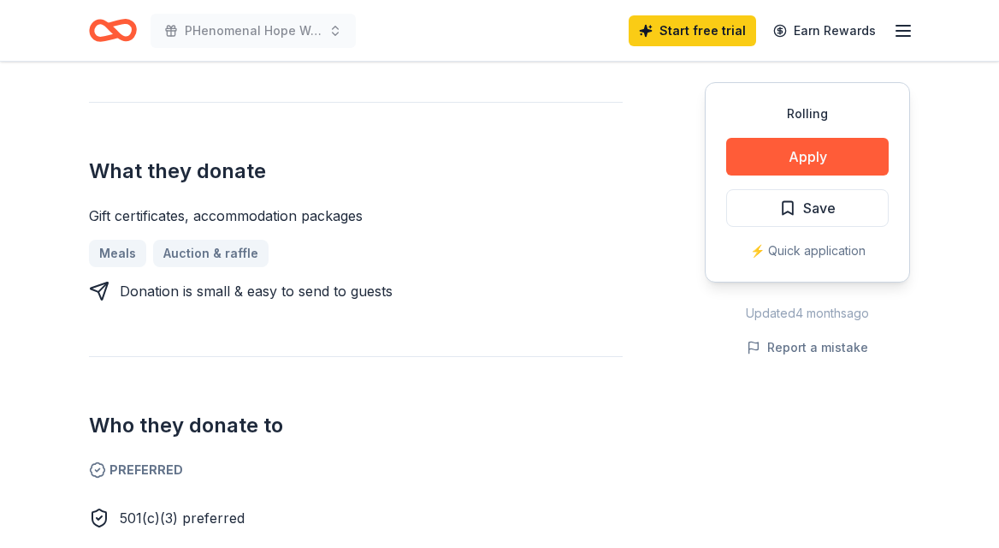
scroll to position [629, 0]
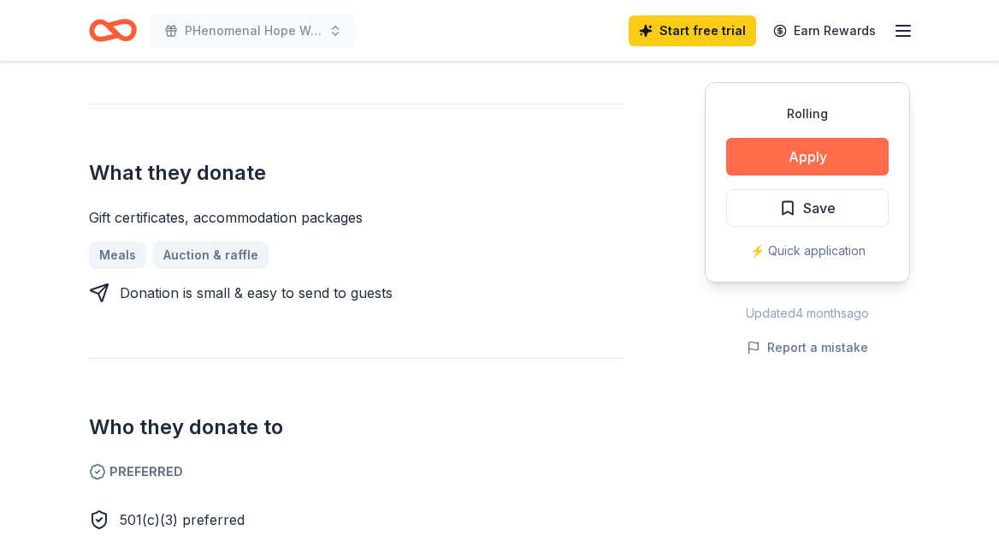
click at [831, 156] on button "Apply" at bounding box center [807, 157] width 163 height 38
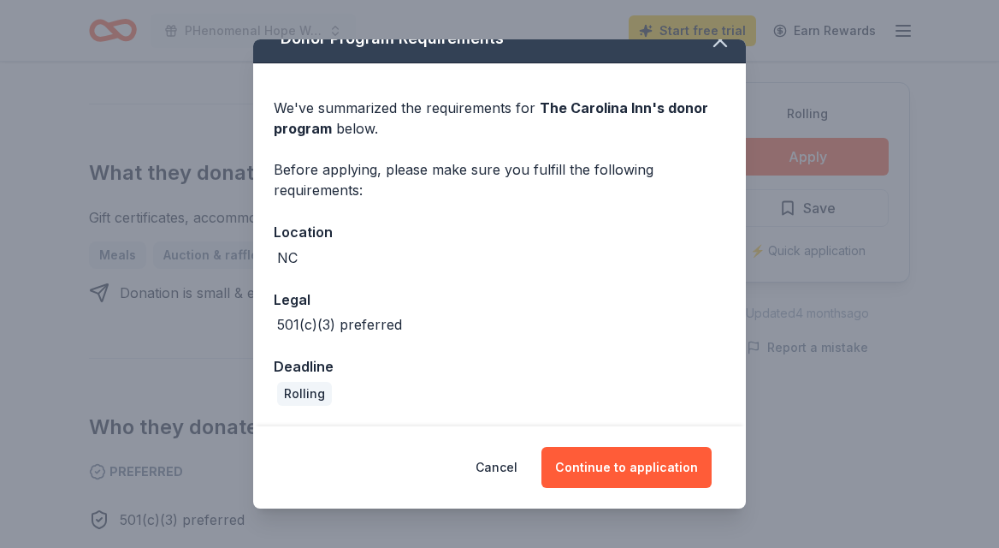
scroll to position [0, 0]
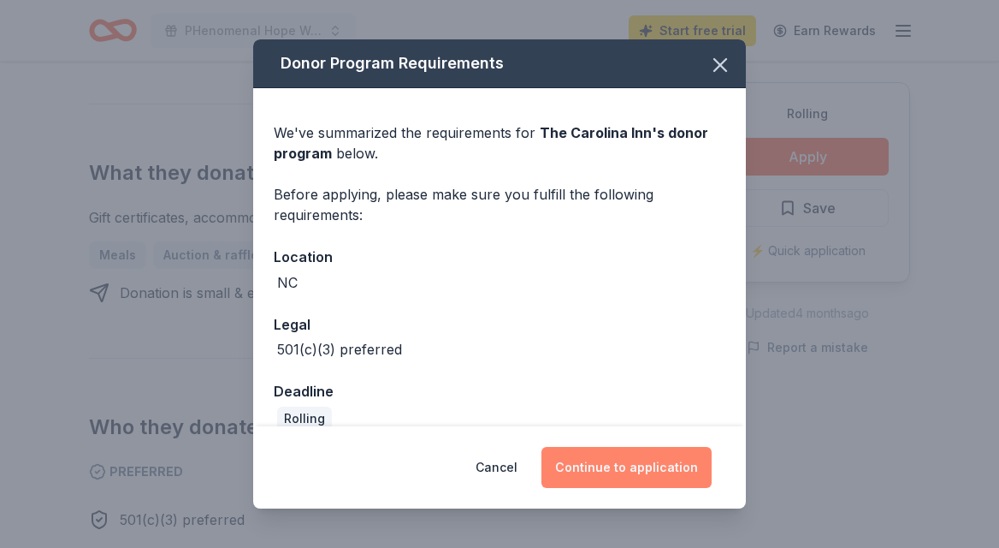
click at [646, 470] on button "Continue to application" at bounding box center [627, 467] width 170 height 41
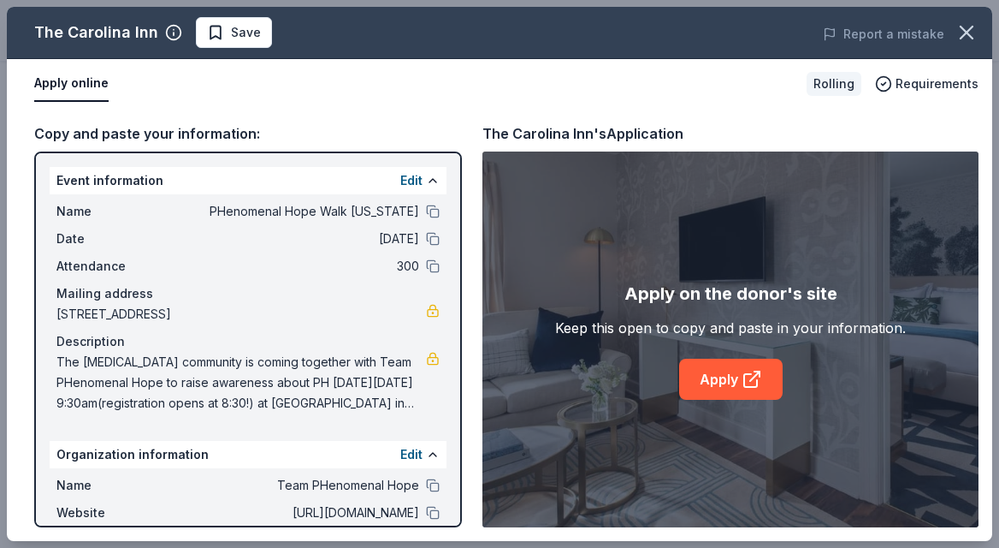
click at [614, 326] on div "Keep this open to copy and paste in your information." at bounding box center [730, 327] width 351 height 21
click at [736, 375] on link "Apply" at bounding box center [731, 379] width 104 height 41
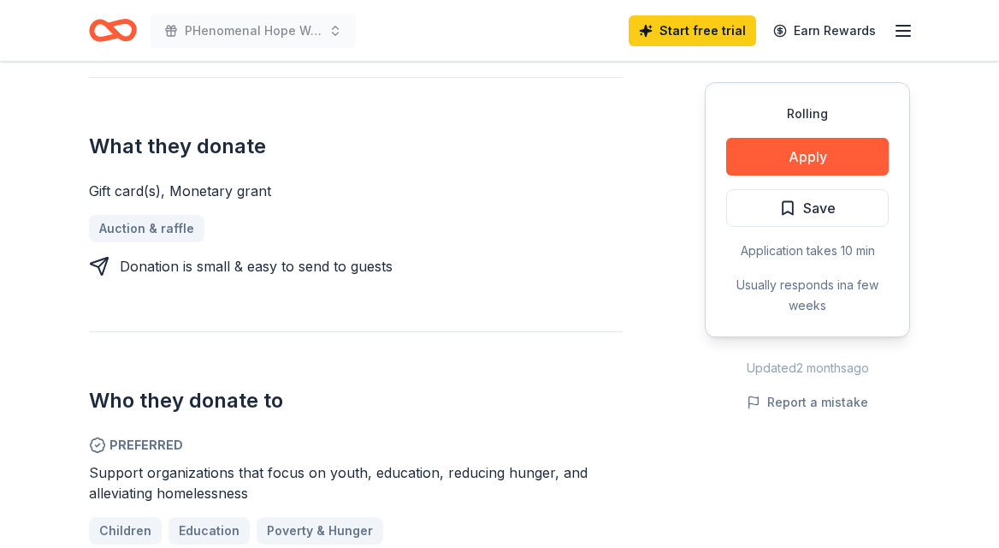
scroll to position [712, 0]
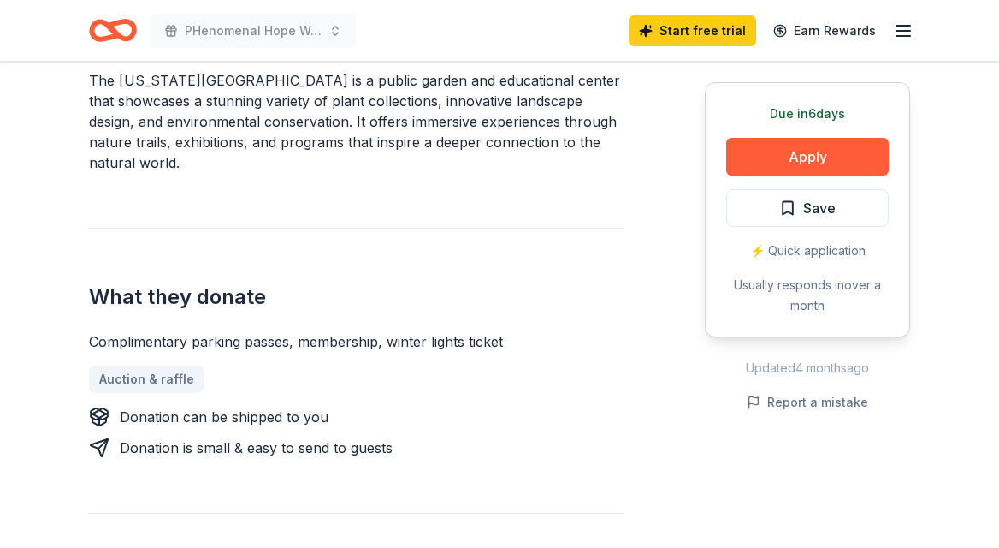
scroll to position [548, 0]
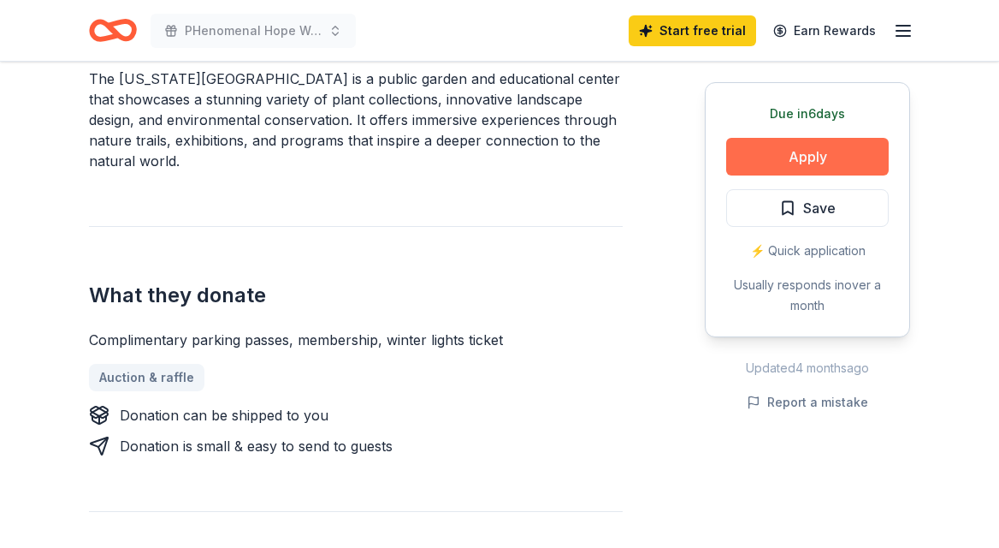
click at [779, 150] on button "Apply" at bounding box center [807, 157] width 163 height 38
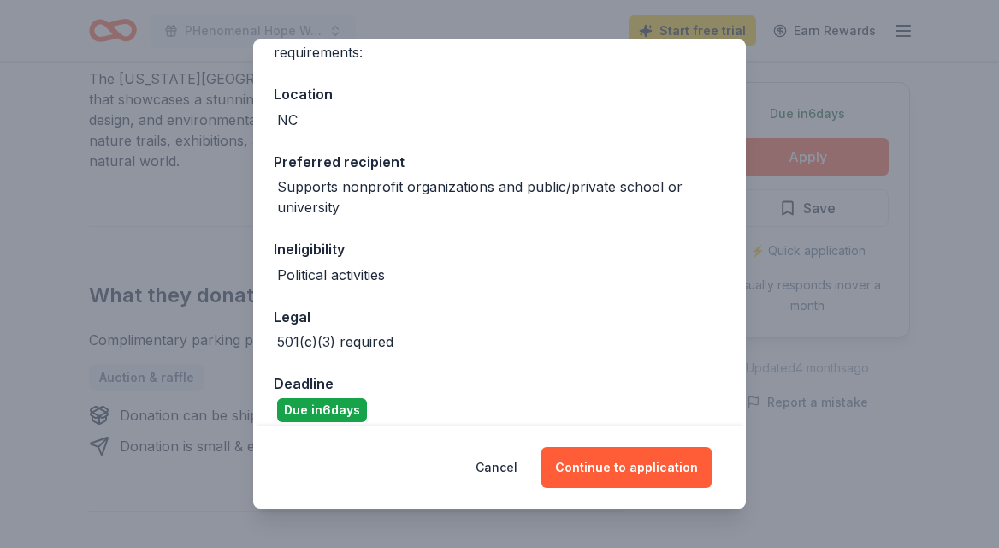
scroll to position [180, 0]
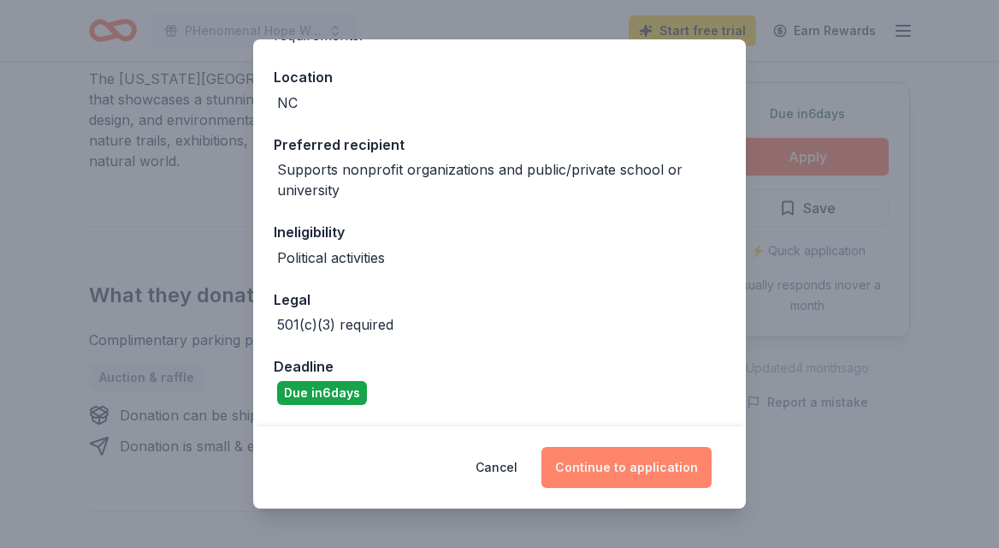
click at [610, 474] on button "Continue to application" at bounding box center [627, 467] width 170 height 41
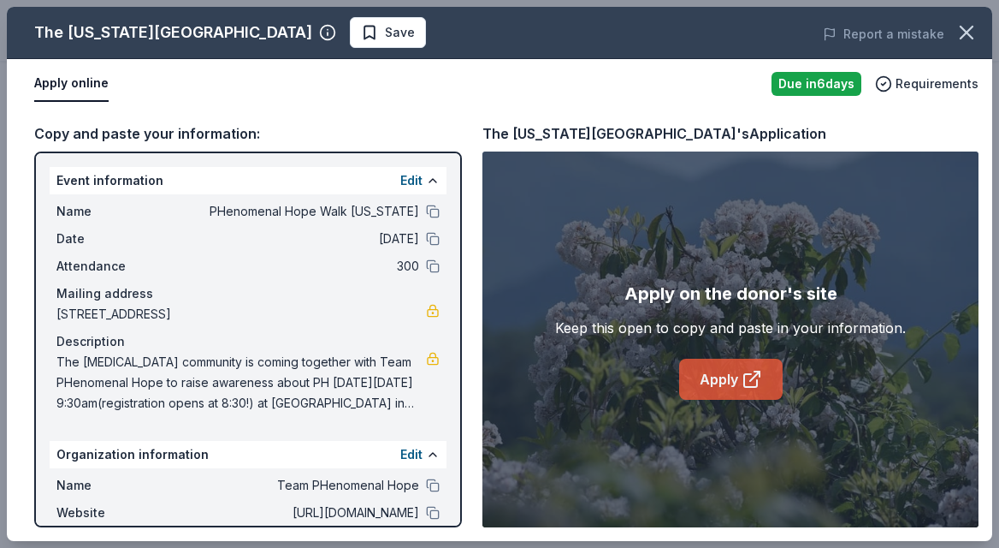
click at [742, 370] on icon at bounding box center [752, 379] width 21 height 21
